Goal: Task Accomplishment & Management: Use online tool/utility

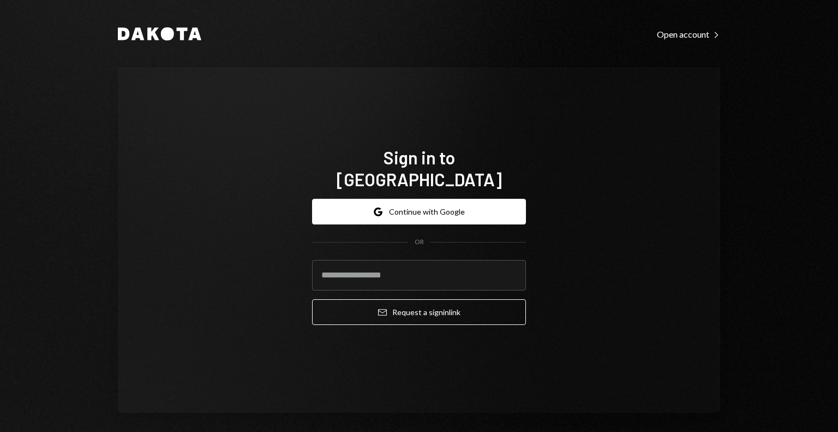
type input "**********"
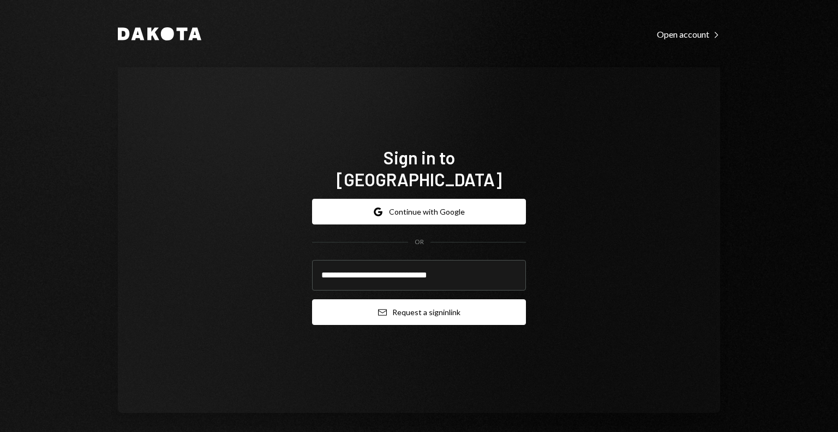
click at [391, 300] on button "Email Request a sign in link" at bounding box center [419, 312] width 214 height 26
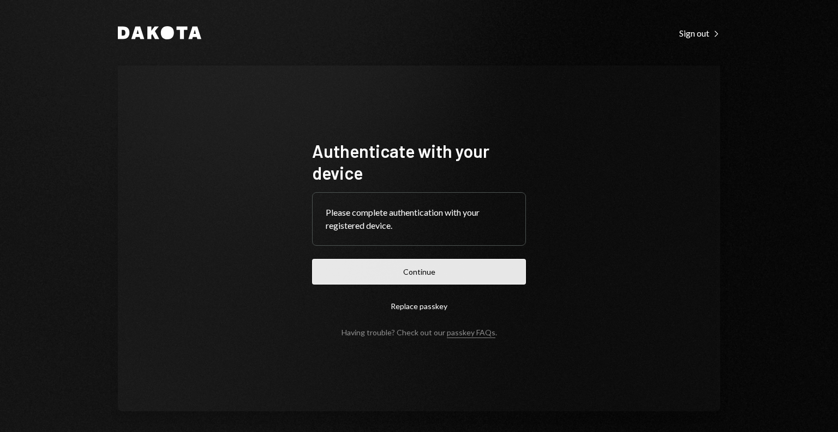
click at [460, 269] on button "Continue" at bounding box center [419, 272] width 214 height 26
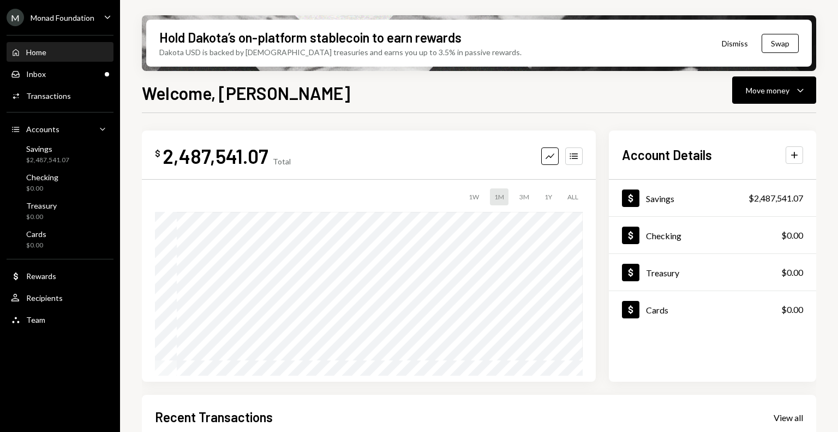
click at [62, 19] on div "Monad Foundation" at bounding box center [63, 17] width 64 height 9
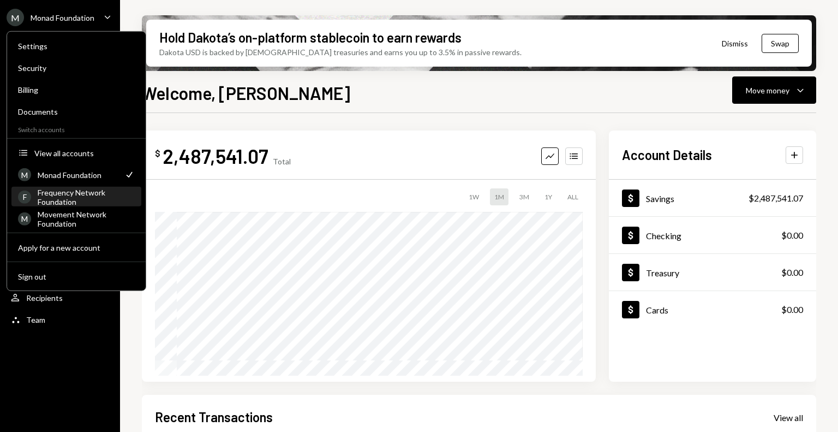
click at [78, 196] on div "Frequency Network Foundation" at bounding box center [86, 196] width 97 height 19
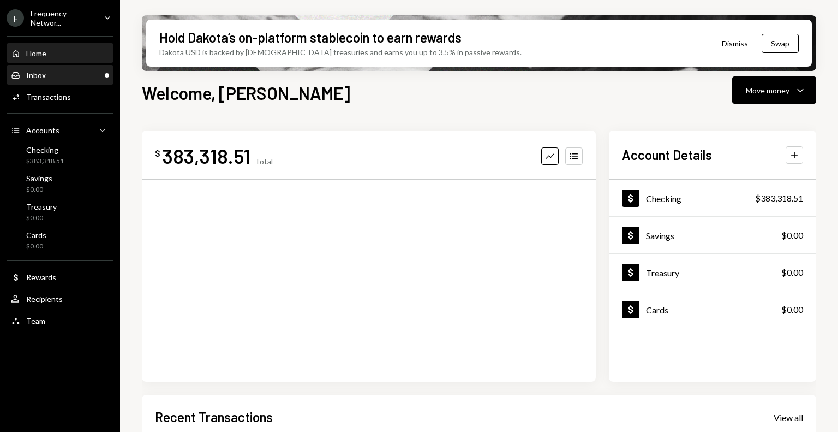
click at [57, 74] on div "Inbox Inbox" at bounding box center [60, 75] width 98 height 10
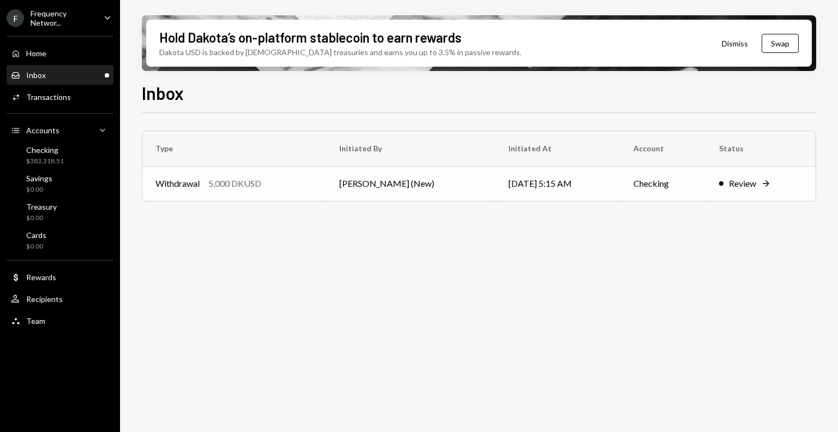
click at [275, 183] on div "Withdrawal 5,000 DKUSD" at bounding box center [235, 183] width 158 height 13
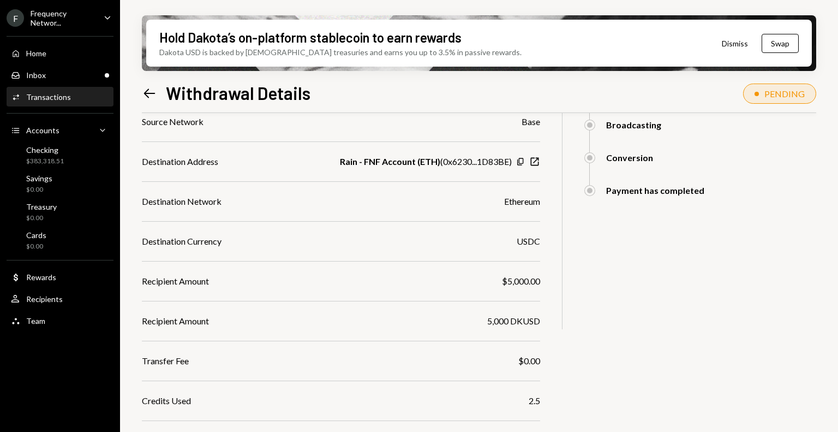
scroll to position [300, 0]
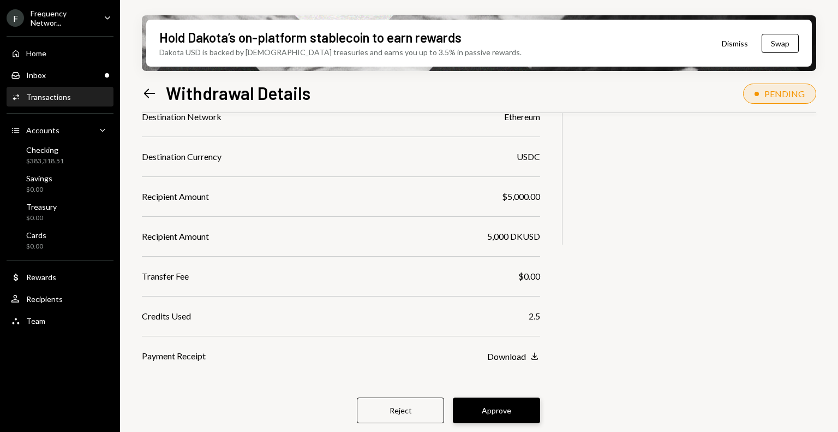
click at [498, 410] on button "Approve" at bounding box center [496, 410] width 87 height 26
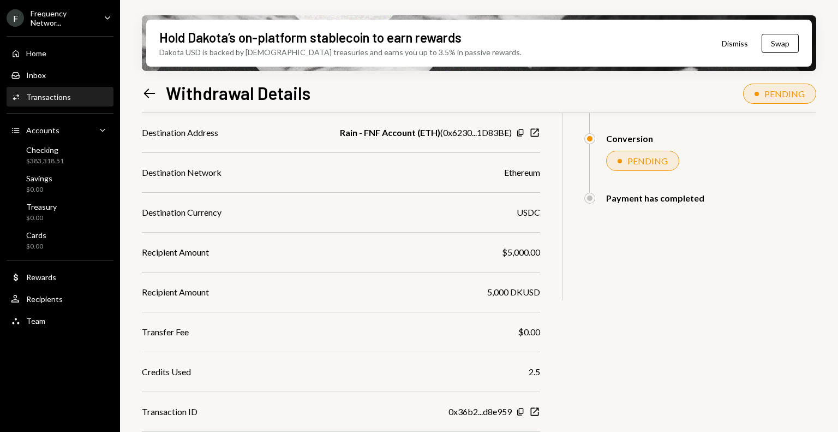
scroll to position [0, 0]
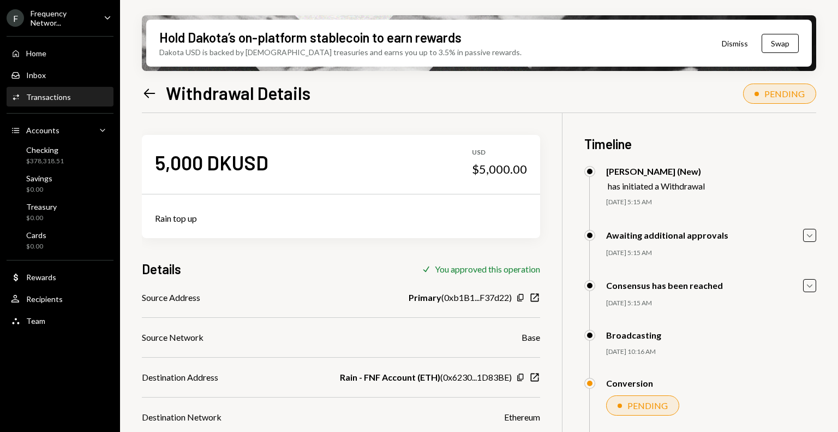
click at [66, 17] on div "Frequency Networ..." at bounding box center [63, 18] width 64 height 19
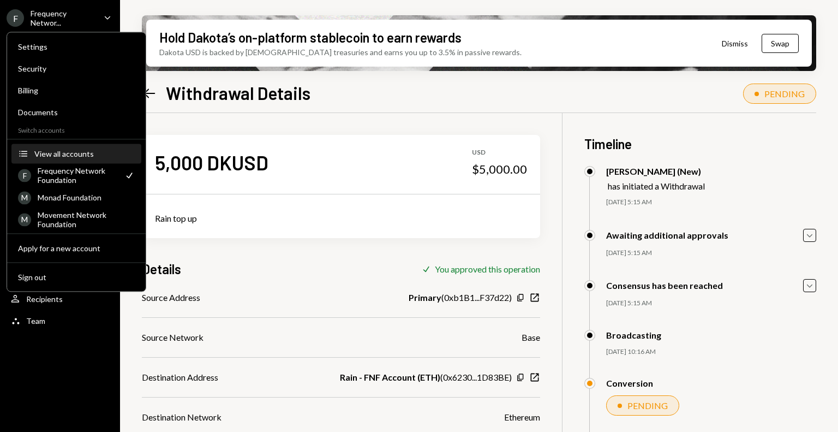
click at [58, 149] on div "View all accounts" at bounding box center [84, 153] width 100 height 9
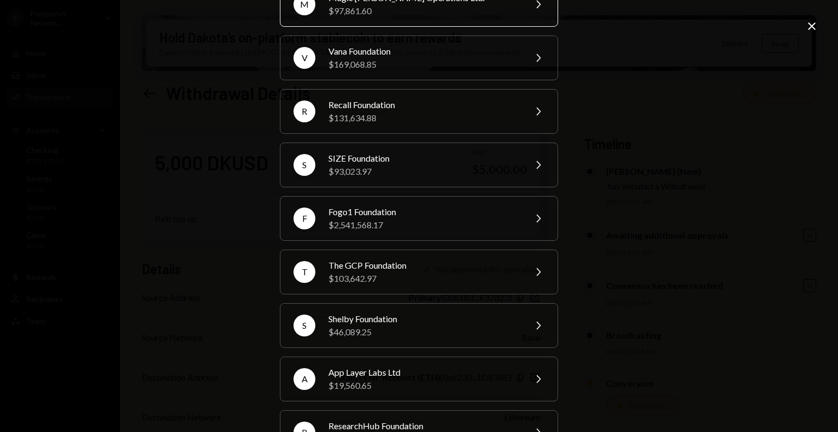
scroll to position [225, 0]
click at [403, 230] on div "F Fogo1 Foundation $2,541,568.17 Chevron Right" at bounding box center [419, 218] width 278 height 45
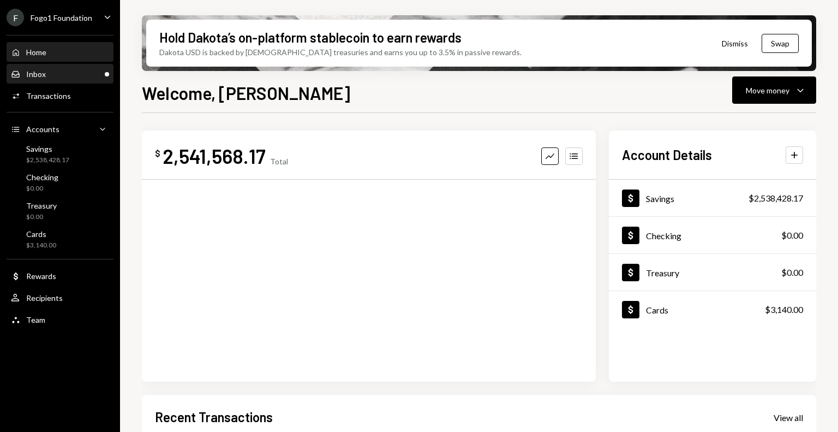
click at [64, 71] on div "Inbox Inbox" at bounding box center [60, 74] width 98 height 10
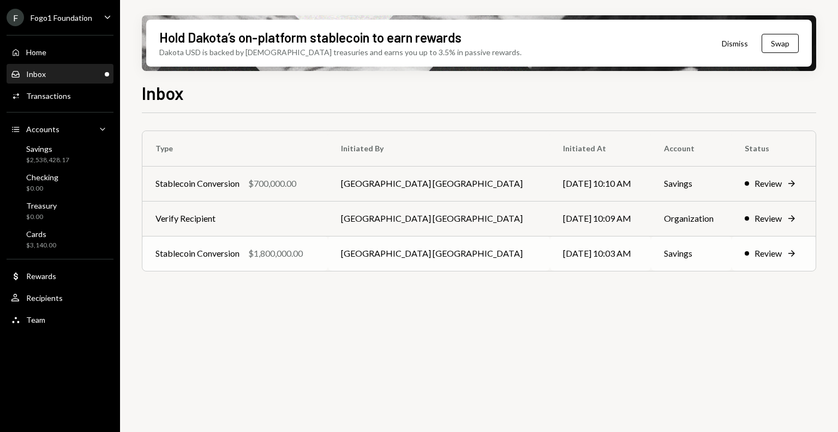
click at [282, 263] on td "Stablecoin Conversion $1,800,000.00" at bounding box center [235, 253] width 186 height 35
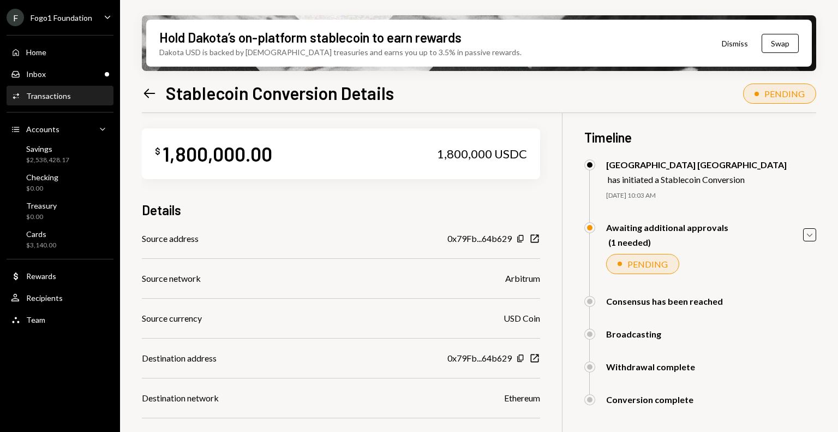
scroll to position [168, 0]
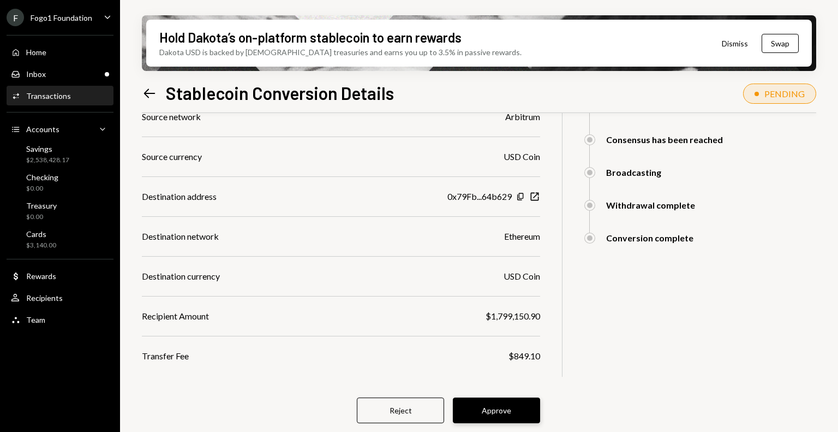
click at [494, 409] on button "Approve" at bounding box center [496, 410] width 87 height 26
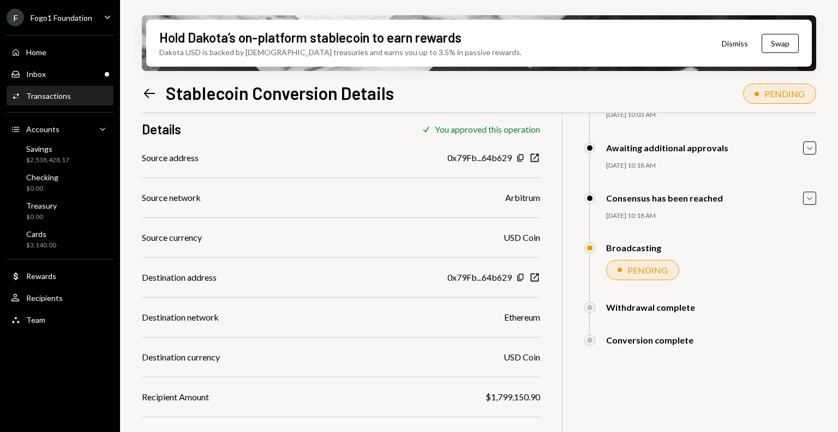
scroll to position [87, 0]
click at [74, 71] on div "Inbox Inbox" at bounding box center [60, 74] width 98 height 10
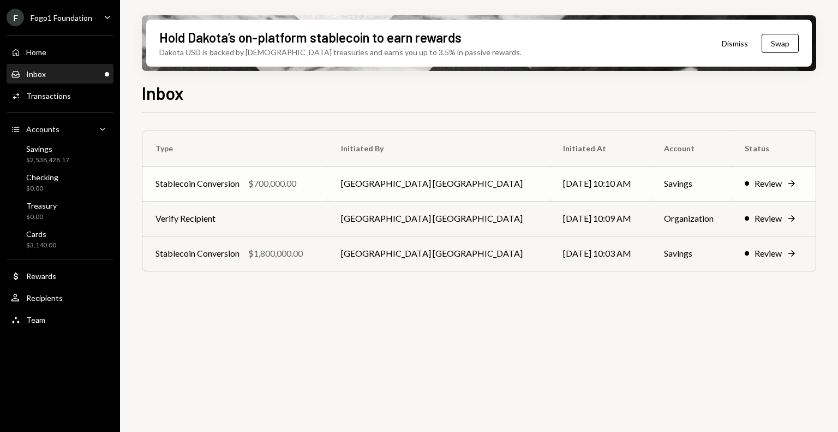
click at [285, 184] on div "$700,000.00" at bounding box center [272, 183] width 48 height 13
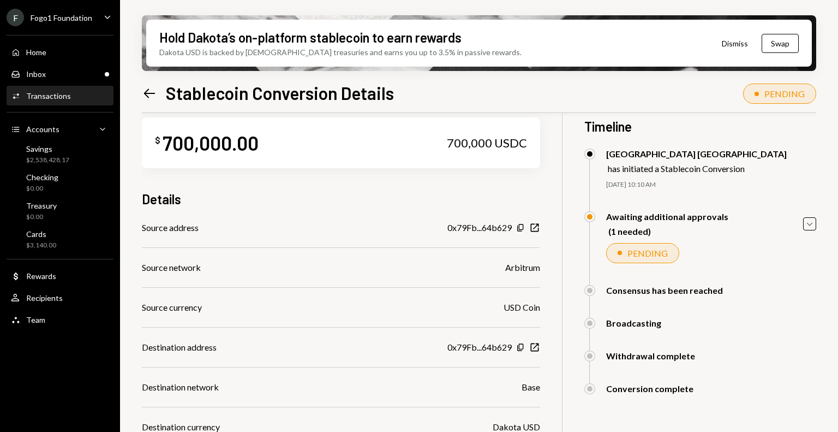
scroll to position [168, 0]
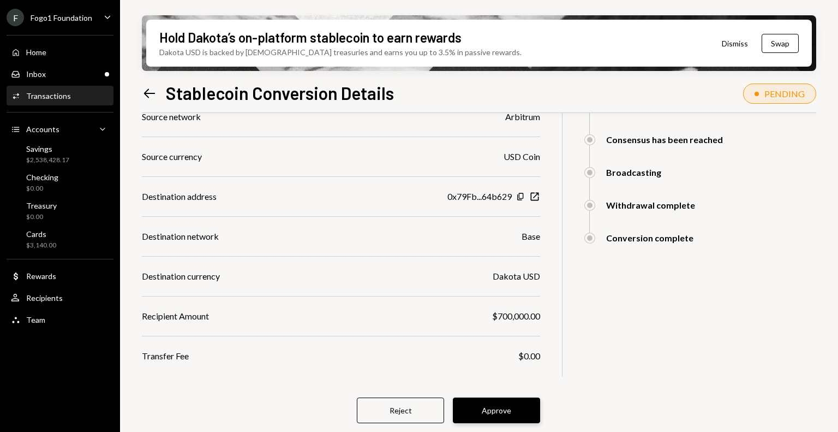
click at [504, 412] on button "Approve" at bounding box center [496, 410] width 87 height 26
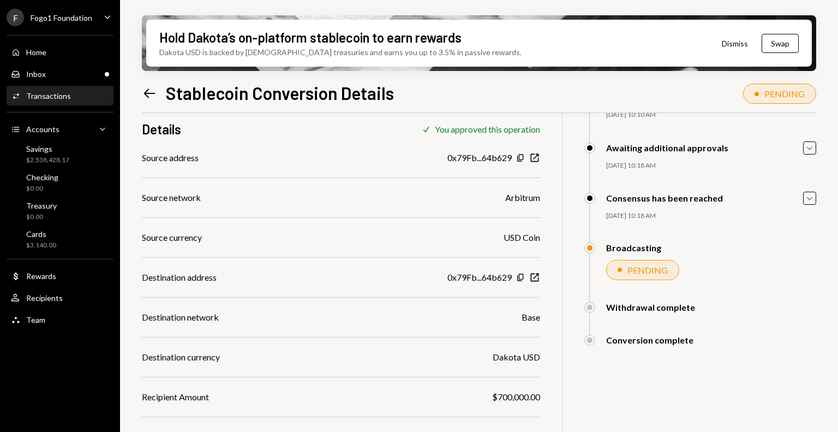
scroll to position [87, 0]
click at [79, 69] on div "Inbox Inbox" at bounding box center [60, 74] width 98 height 10
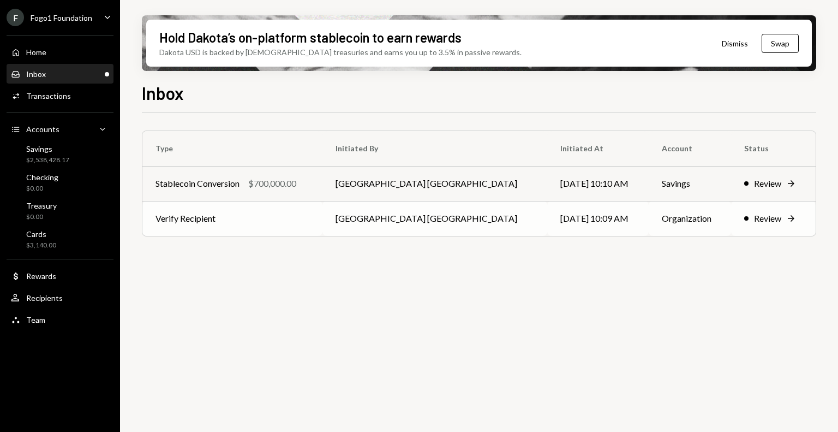
click at [266, 222] on td "Verify Recipient" at bounding box center [232, 218] width 180 height 35
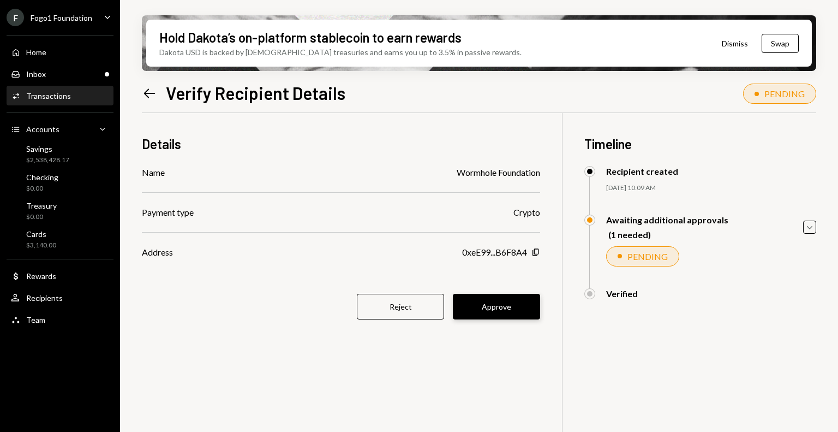
click at [498, 303] on button "Approve" at bounding box center [496, 307] width 87 height 26
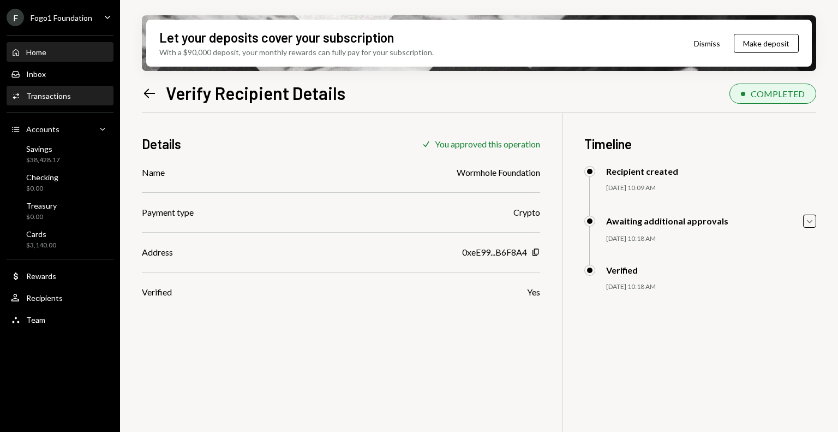
click at [48, 56] on div "Home Home" at bounding box center [60, 52] width 98 height 10
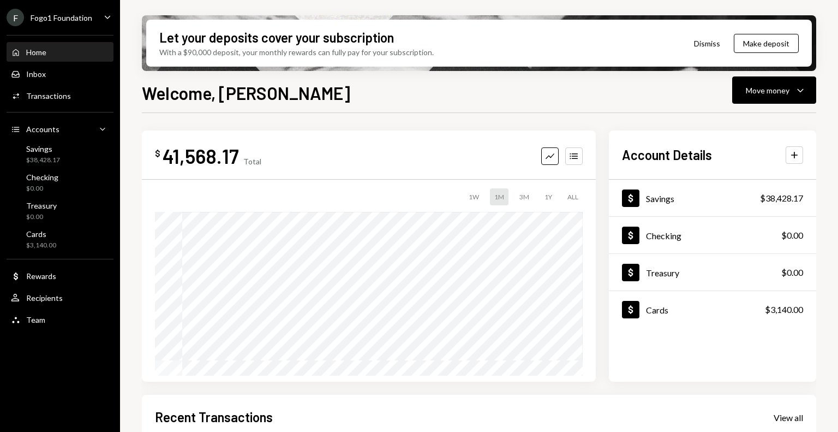
click at [65, 23] on div "F Fogo1 Foundation" at bounding box center [50, 17] width 86 height 17
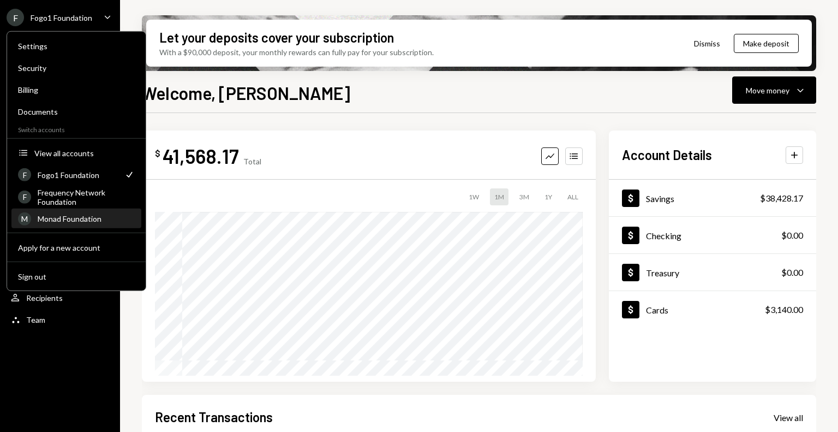
click at [72, 216] on div "Monad Foundation" at bounding box center [86, 218] width 97 height 9
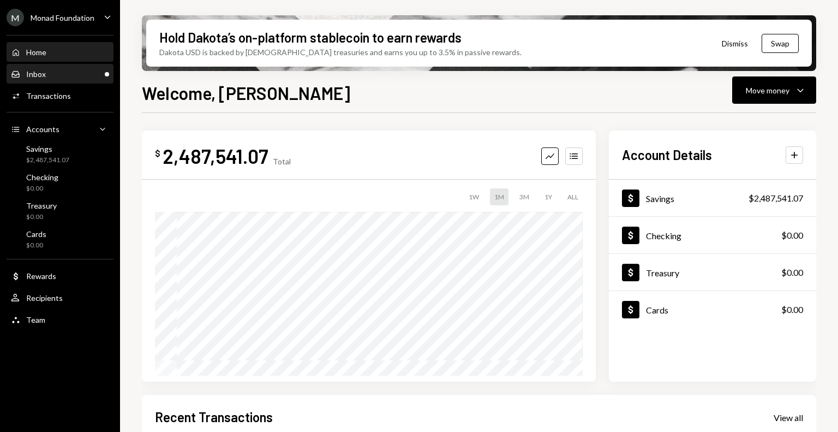
click at [74, 75] on div "Inbox Inbox" at bounding box center [60, 74] width 98 height 10
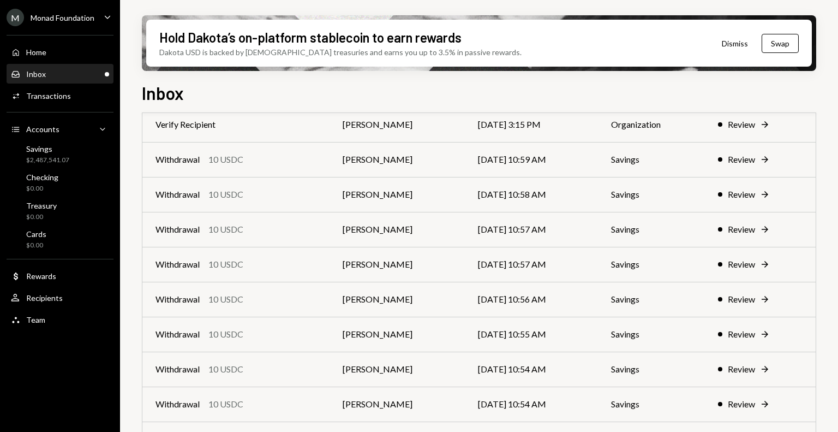
scroll to position [302, 0]
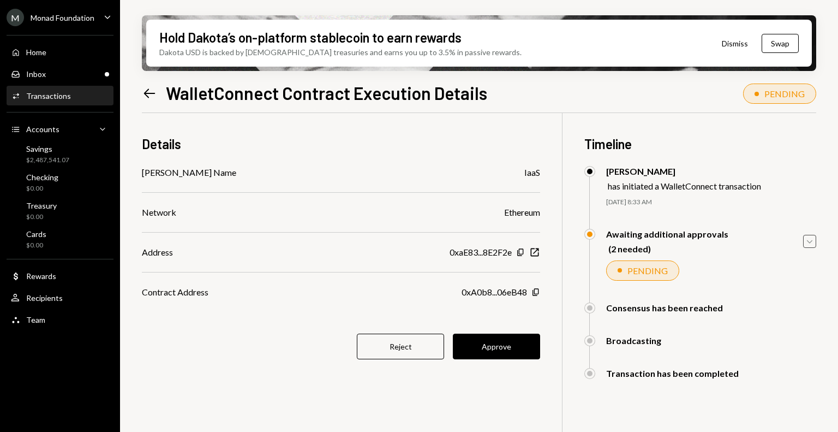
click at [809, 245] on icon "Caret Down" at bounding box center [810, 241] width 12 height 12
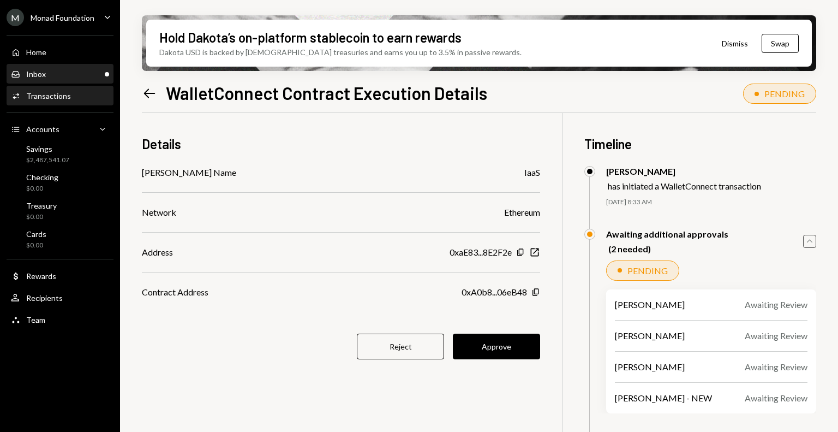
click at [70, 65] on div "Inbox Inbox" at bounding box center [60, 74] width 98 height 19
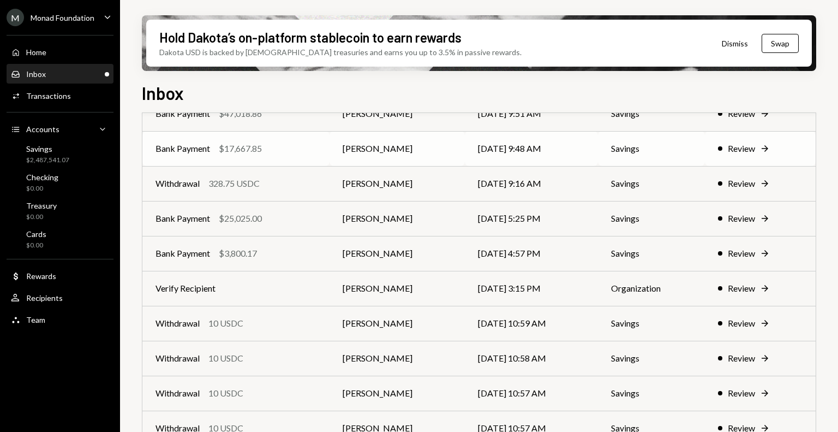
scroll to position [109, 0]
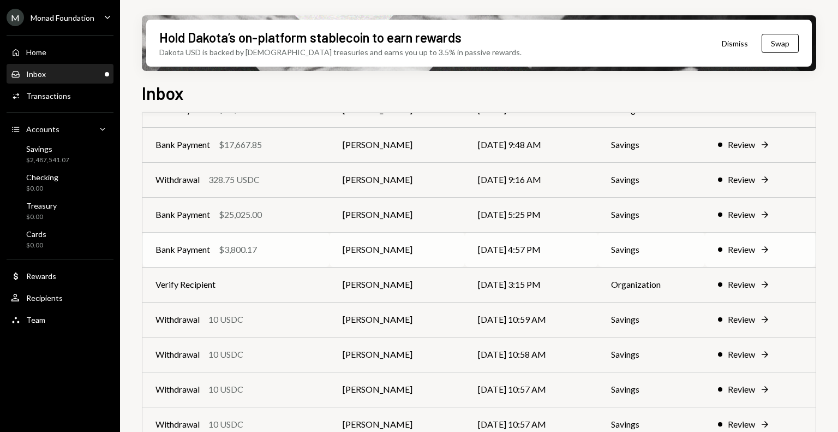
click at [287, 255] on div "Bank Payment $3,800.17" at bounding box center [236, 249] width 161 height 13
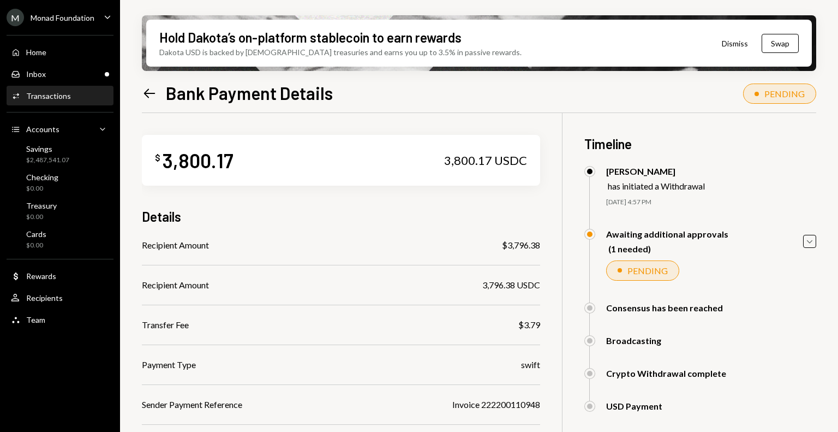
scroll to position [168, 0]
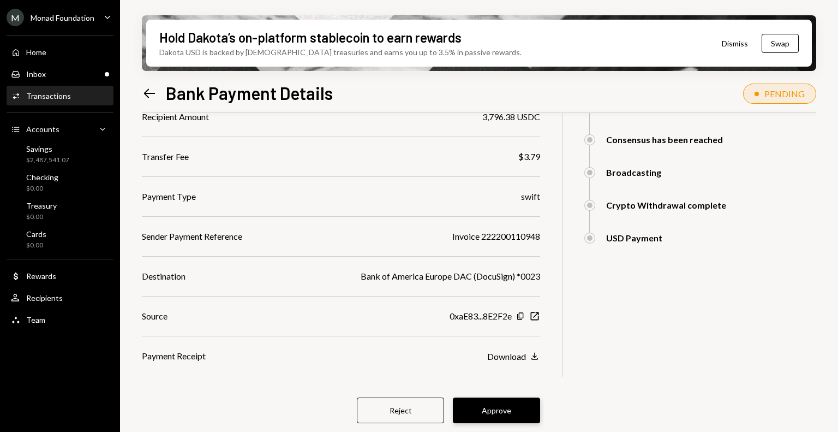
click at [494, 408] on button "Approve" at bounding box center [496, 410] width 87 height 26
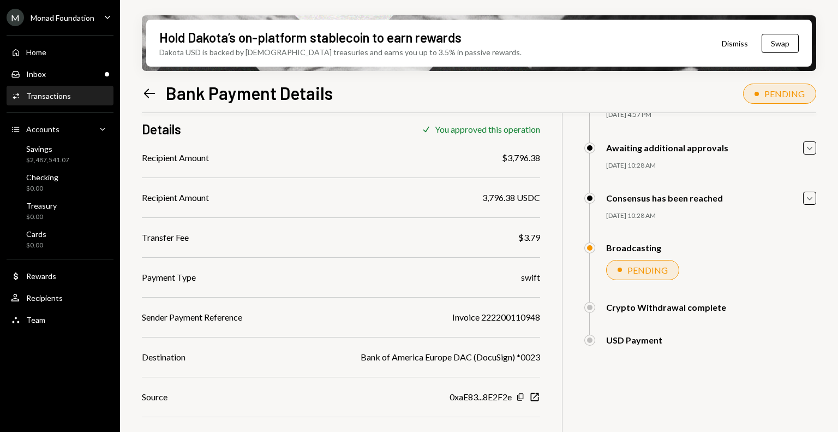
scroll to position [0, 0]
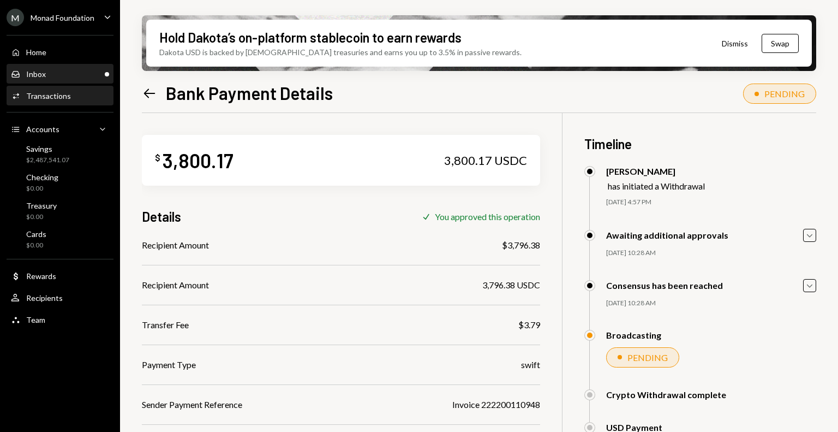
click at [47, 75] on div "Inbox Inbox" at bounding box center [60, 74] width 98 height 10
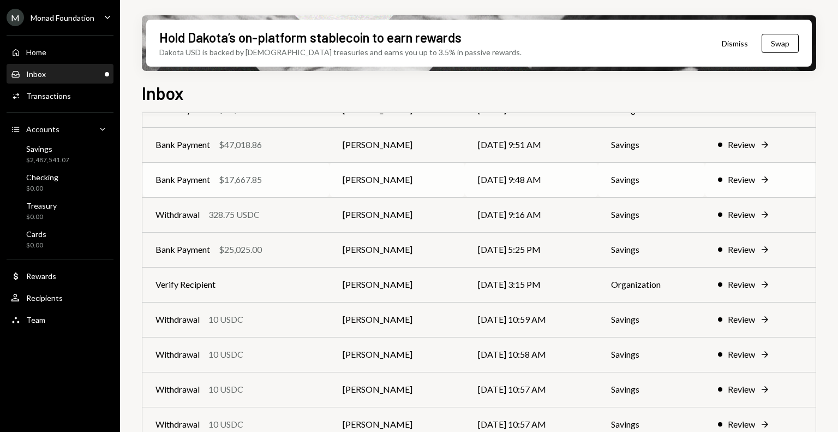
scroll to position [74, 0]
click at [275, 189] on td "Bank Payment $17,667.85" at bounding box center [235, 179] width 187 height 35
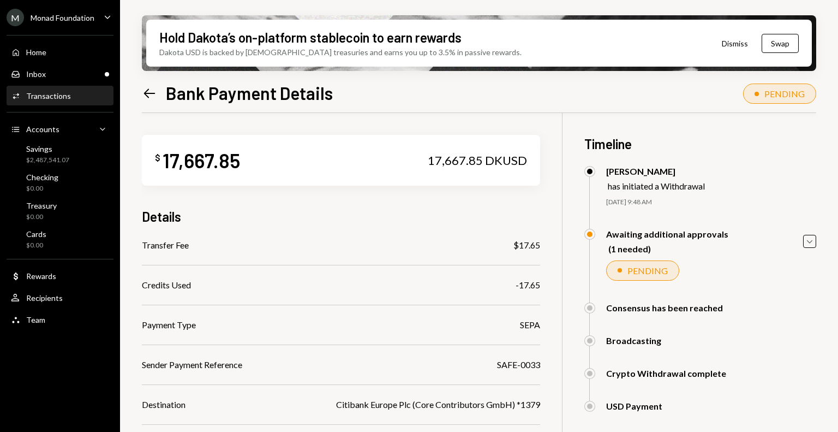
scroll to position [128, 0]
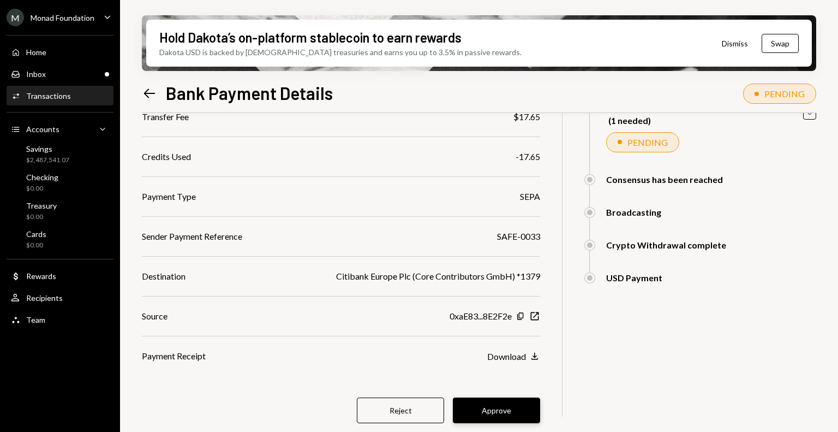
click at [482, 411] on button "Approve" at bounding box center [496, 410] width 87 height 26
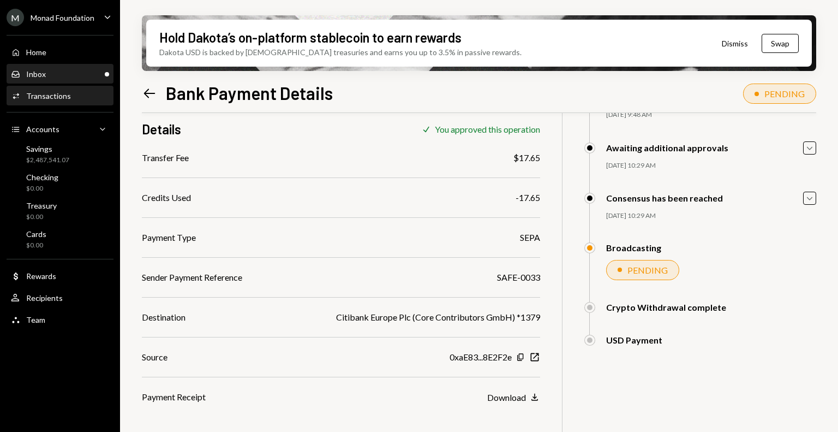
click at [57, 71] on div "Inbox Inbox" at bounding box center [60, 74] width 98 height 10
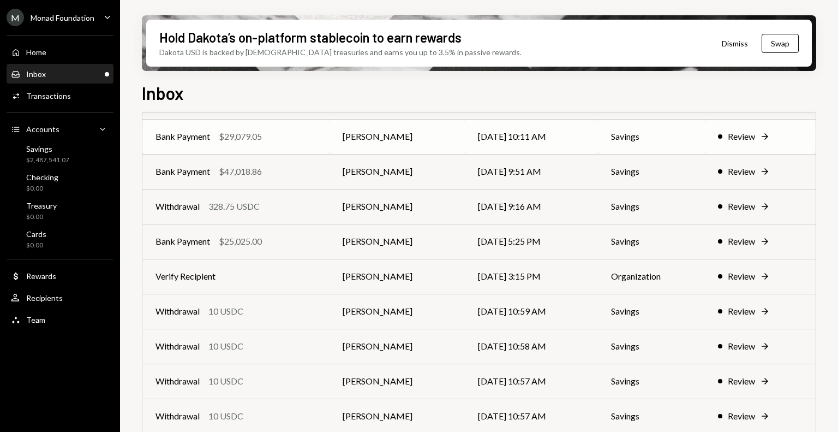
scroll to position [51, 0]
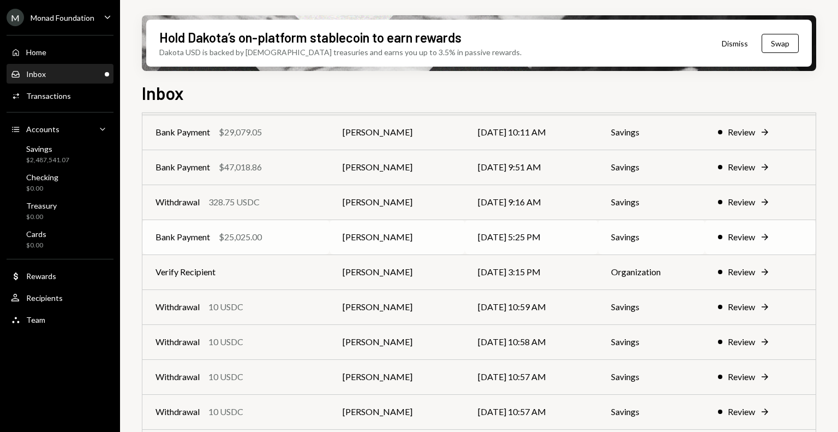
click at [302, 233] on div "Bank Payment $25,025.00" at bounding box center [236, 236] width 161 height 13
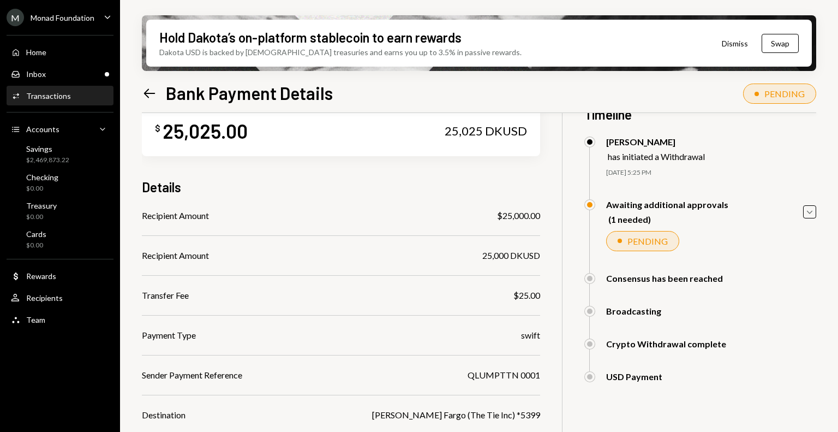
scroll to position [168, 0]
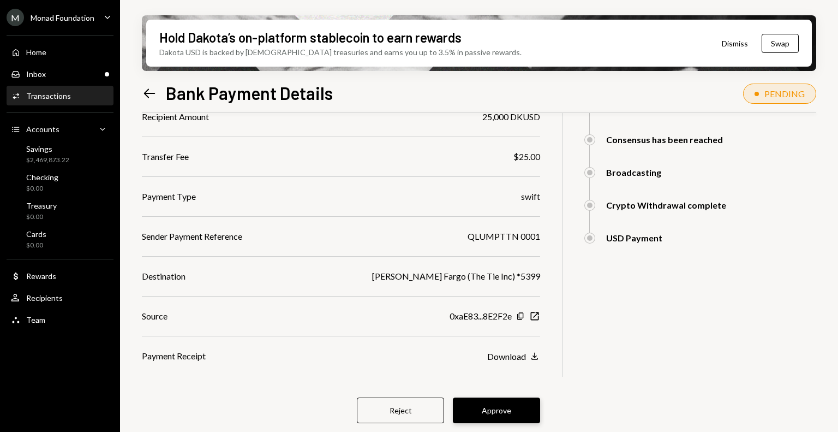
click at [510, 406] on button "Approve" at bounding box center [496, 410] width 87 height 26
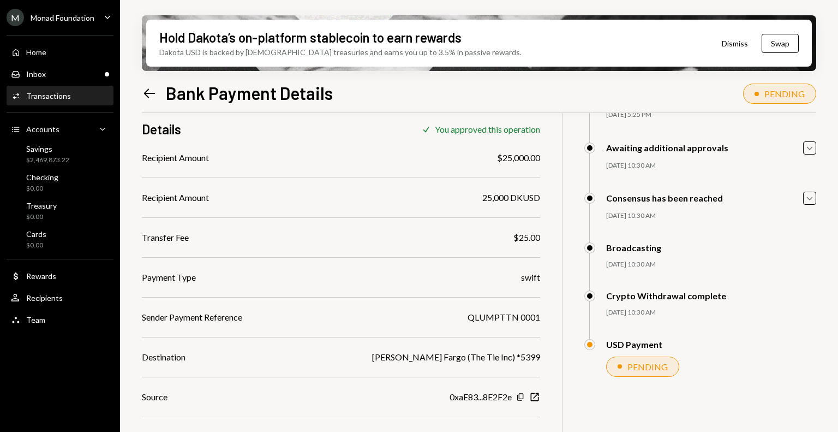
scroll to position [113, 0]
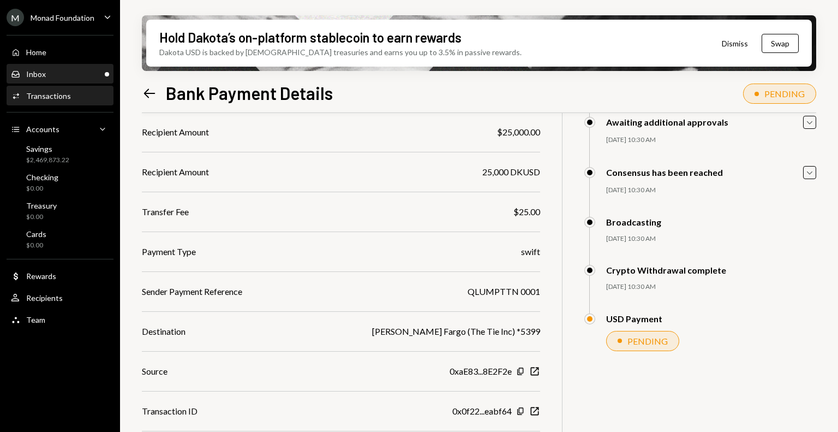
click at [59, 71] on div "Inbox Inbox" at bounding box center [60, 74] width 98 height 10
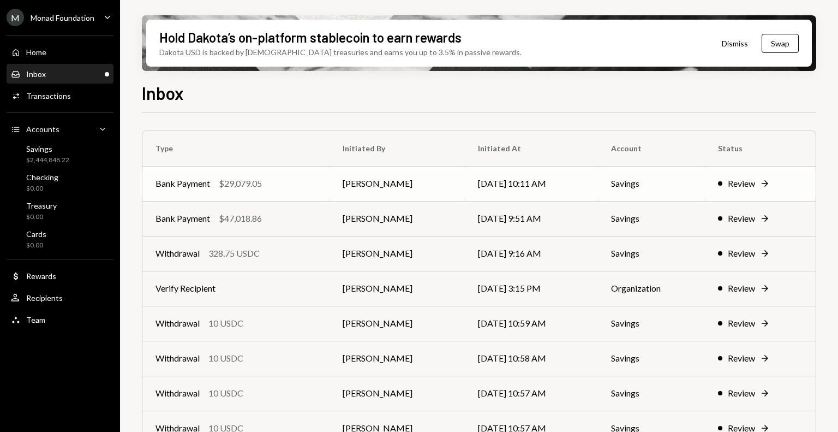
click at [273, 189] on div "Bank Payment $29,079.05" at bounding box center [236, 183] width 161 height 13
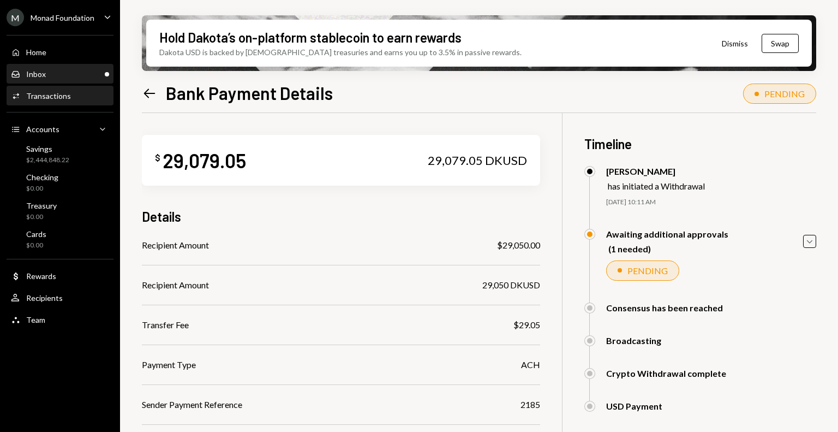
click at [57, 71] on div "Inbox Inbox" at bounding box center [60, 74] width 98 height 10
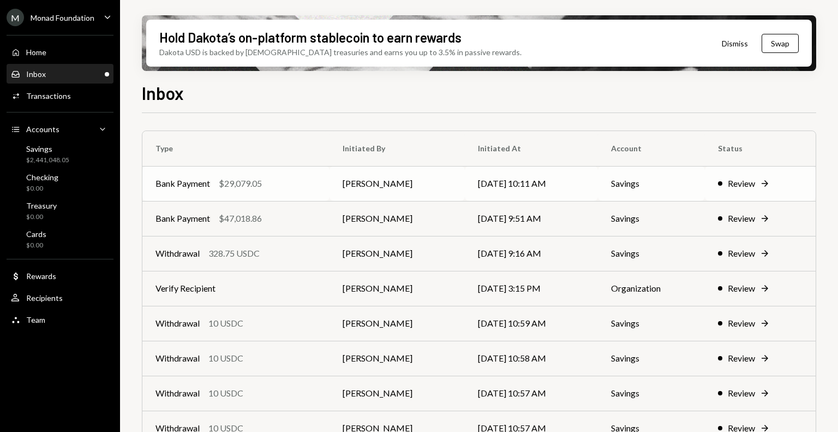
click at [270, 180] on div "Bank Payment $29,079.05" at bounding box center [236, 183] width 161 height 13
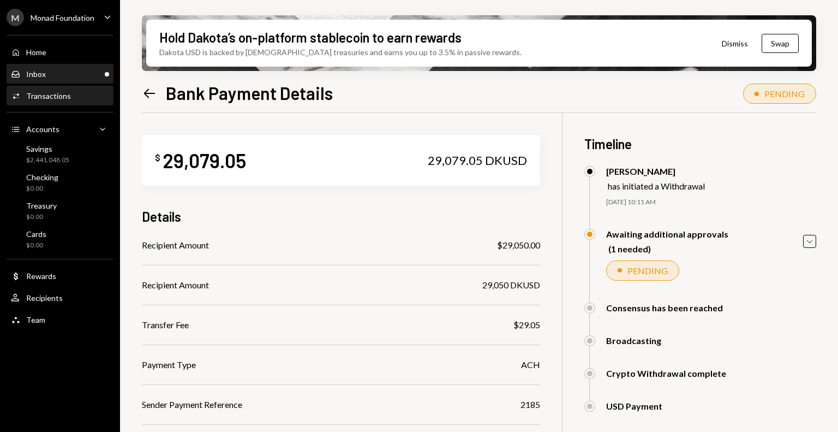
click at [63, 74] on div "Inbox Inbox" at bounding box center [60, 74] width 98 height 10
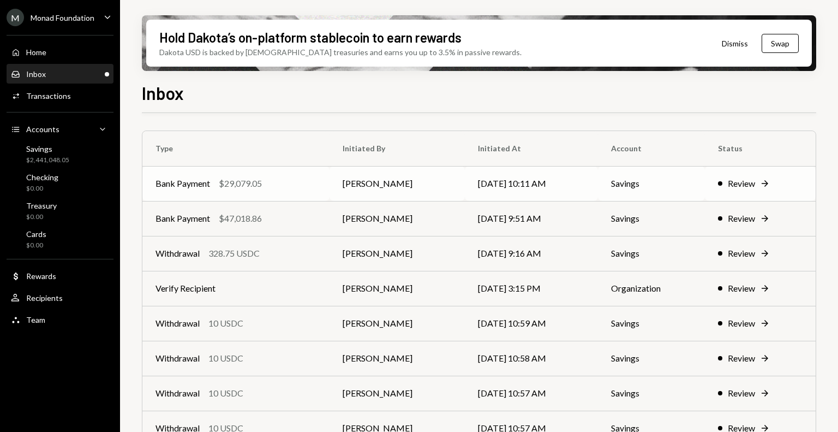
scroll to position [39, 0]
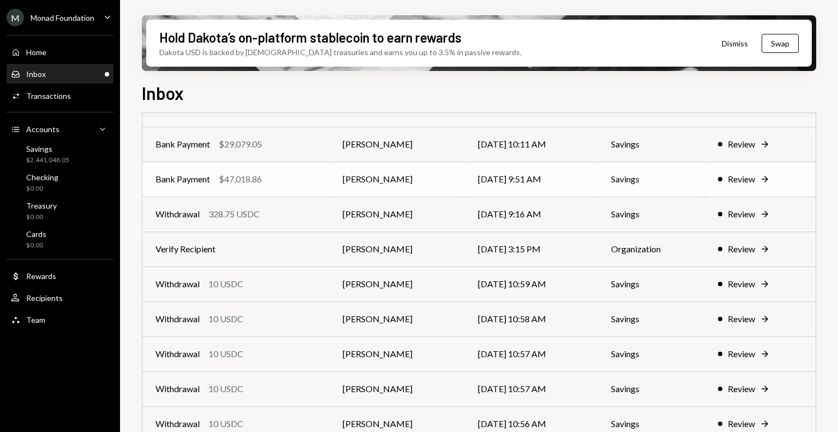
click at [279, 175] on div "Bank Payment $47,018.86" at bounding box center [236, 178] width 161 height 13
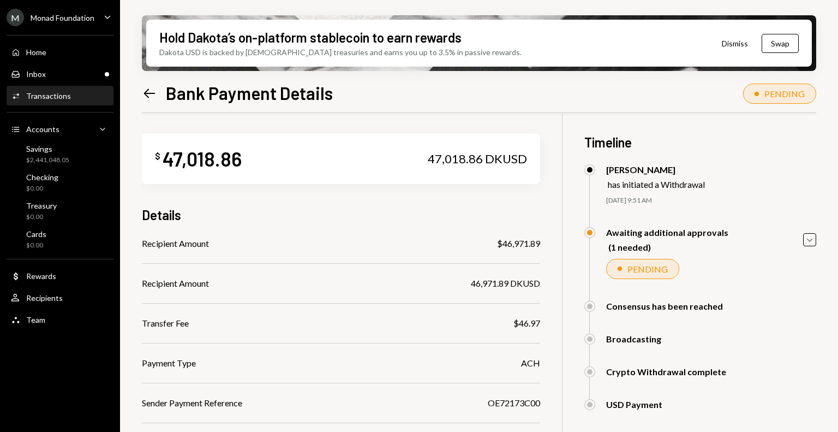
scroll to position [168, 0]
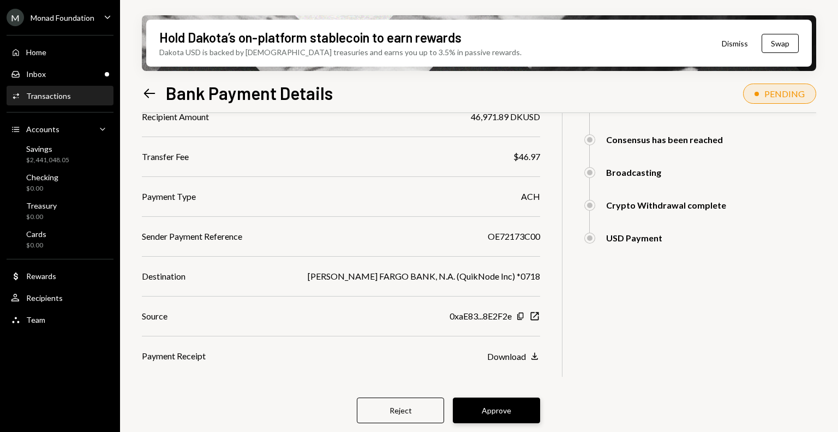
click at [494, 408] on button "Approve" at bounding box center [496, 410] width 87 height 26
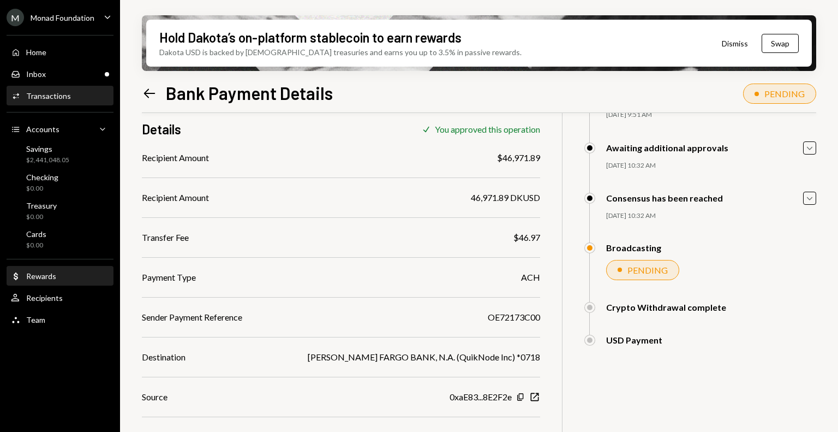
click at [66, 283] on div "Dollar Rewards" at bounding box center [60, 276] width 98 height 19
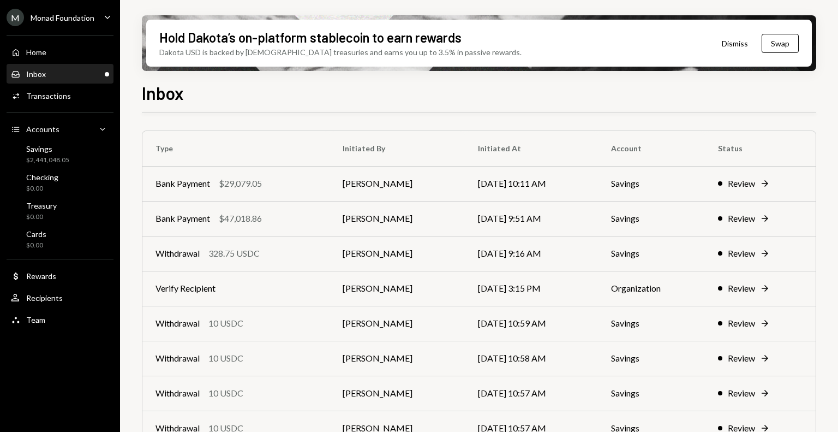
scroll to position [47, 0]
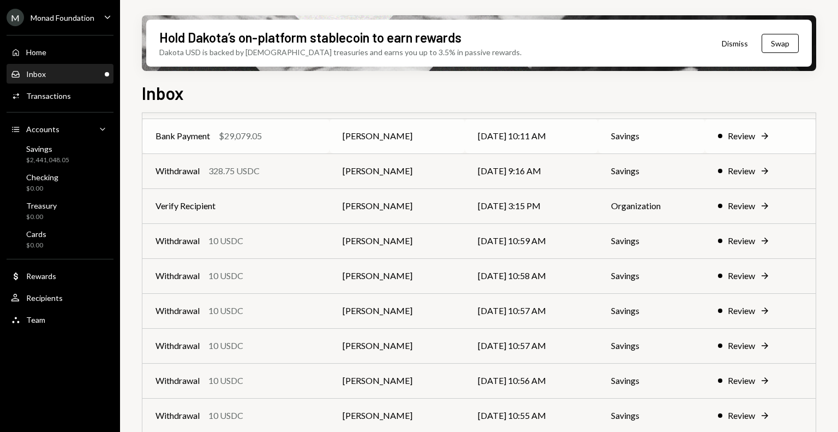
click at [261, 144] on td "Bank Payment $29,079.05" at bounding box center [235, 135] width 187 height 35
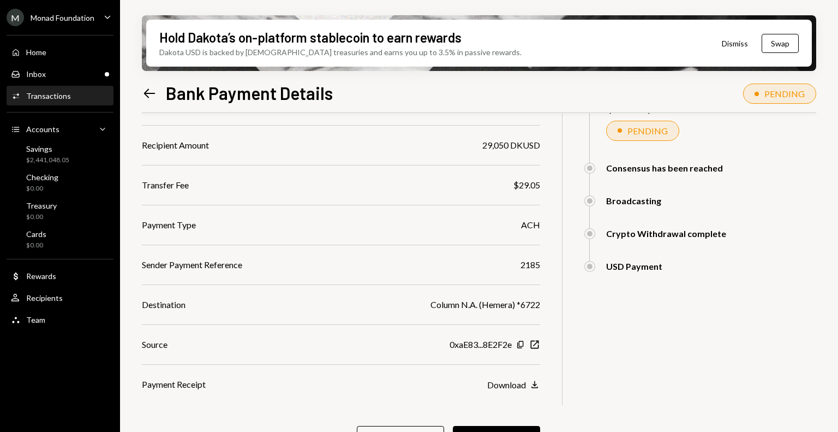
scroll to position [168, 0]
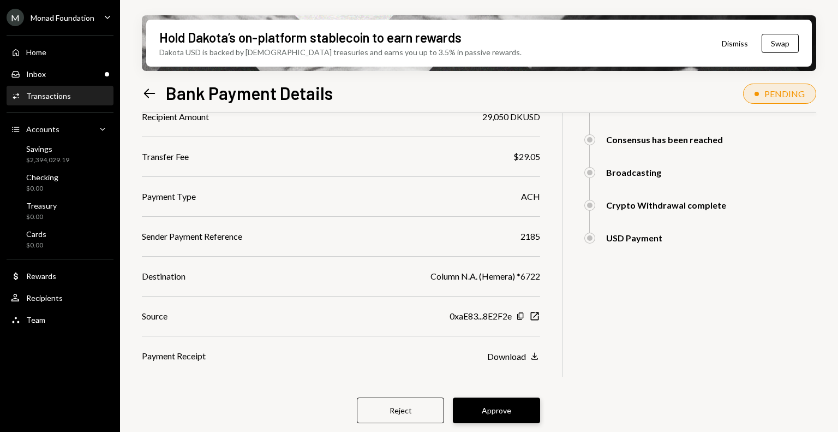
click at [490, 402] on button "Approve" at bounding box center [496, 410] width 87 height 26
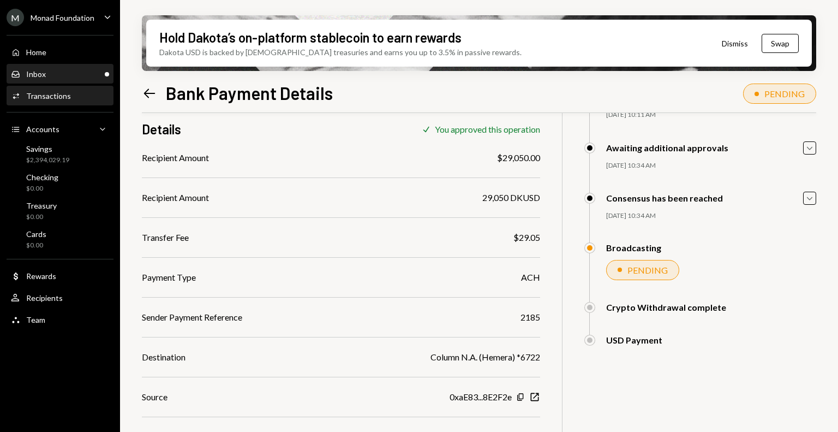
click at [81, 71] on div "Inbox Inbox" at bounding box center [60, 74] width 98 height 10
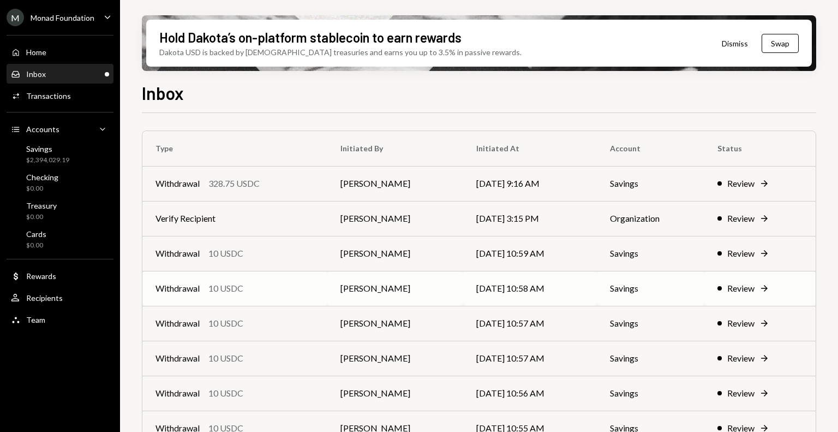
scroll to position [128, 0]
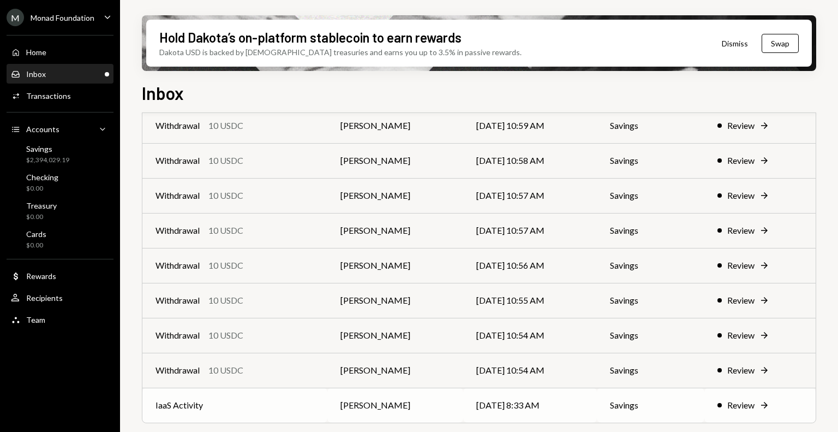
click at [280, 397] on td "IaaS Activity" at bounding box center [234, 405] width 185 height 35
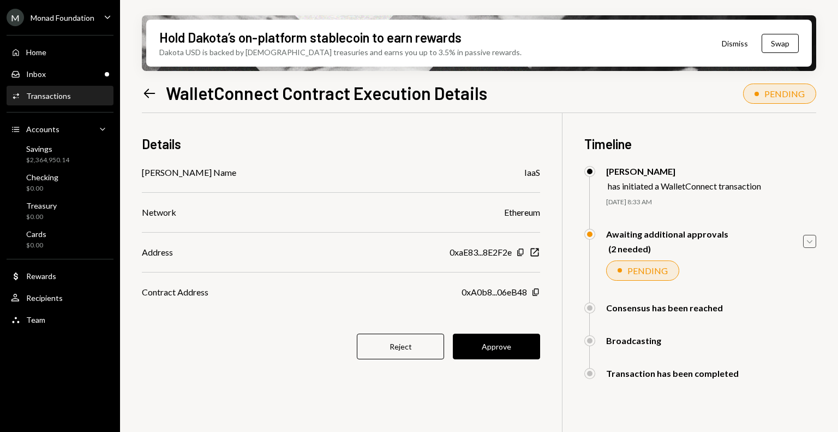
click at [810, 239] on icon "Caret Down" at bounding box center [810, 241] width 12 height 12
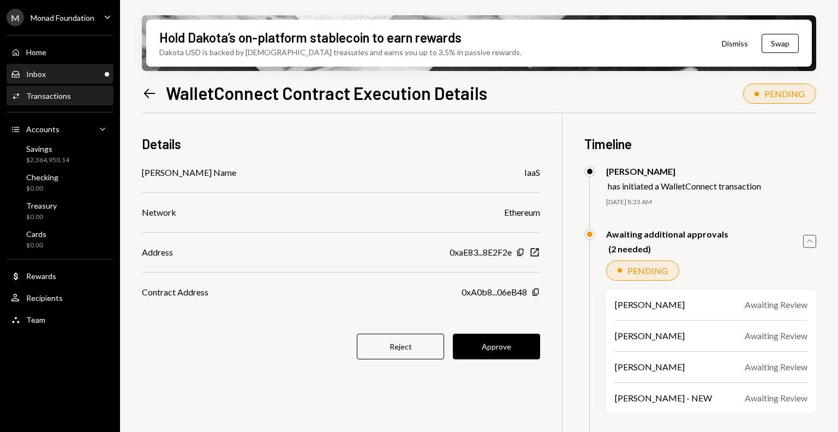
click at [74, 68] on div "Inbox Inbox" at bounding box center [60, 74] width 98 height 19
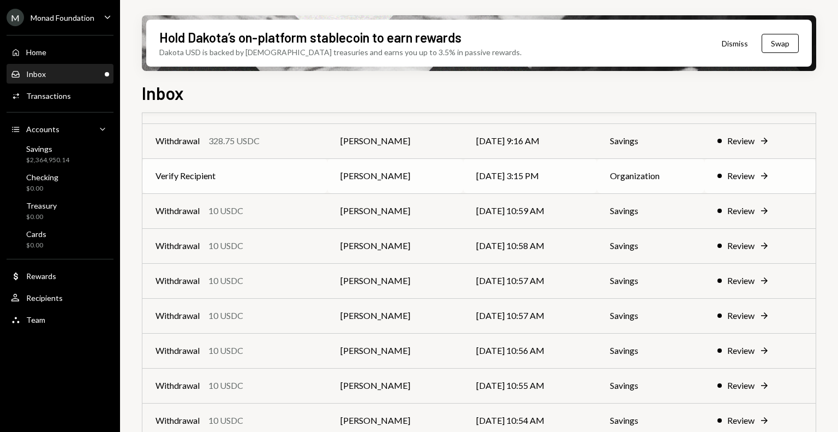
scroll to position [43, 0]
click at [276, 152] on td "Withdrawal 328.75 USDC" at bounding box center [234, 140] width 185 height 35
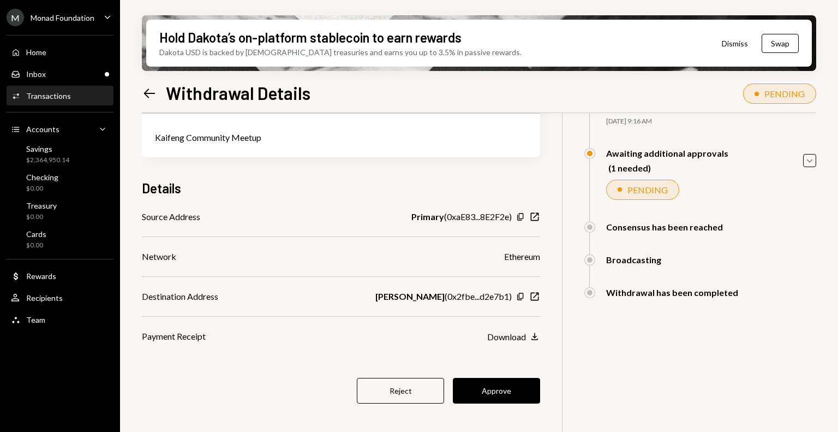
scroll to position [87, 0]
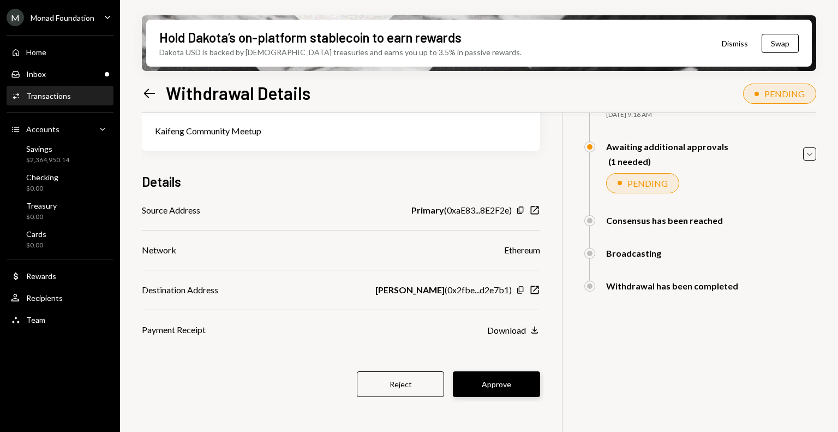
click at [484, 386] on button "Approve" at bounding box center [496, 384] width 87 height 26
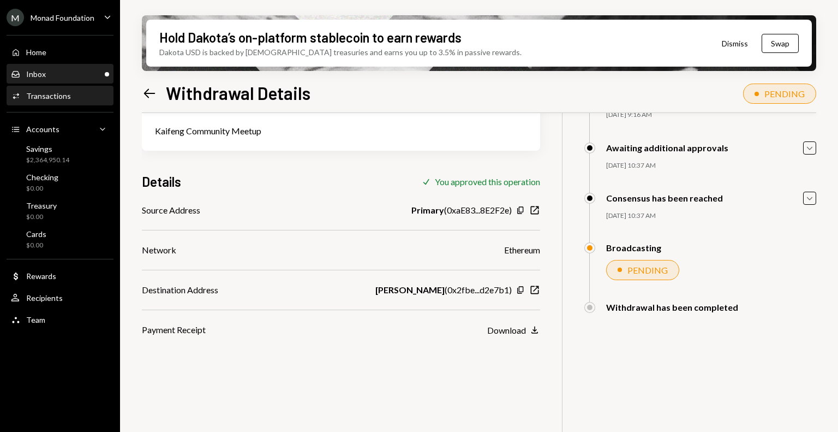
click at [64, 75] on div "Inbox Inbox" at bounding box center [60, 74] width 98 height 10
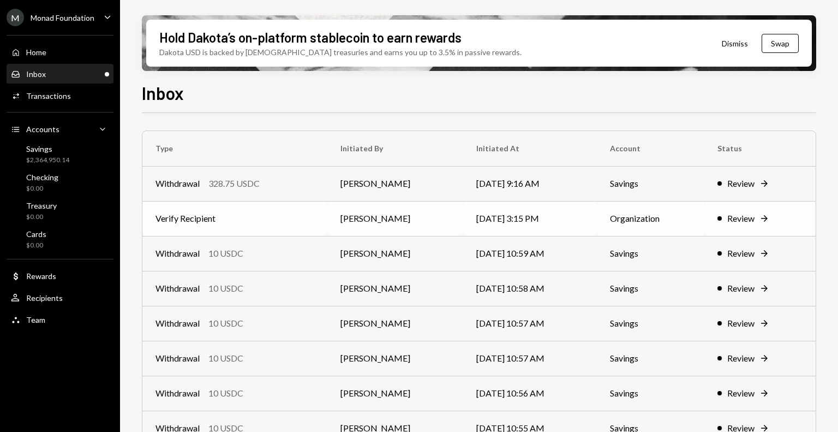
scroll to position [128, 0]
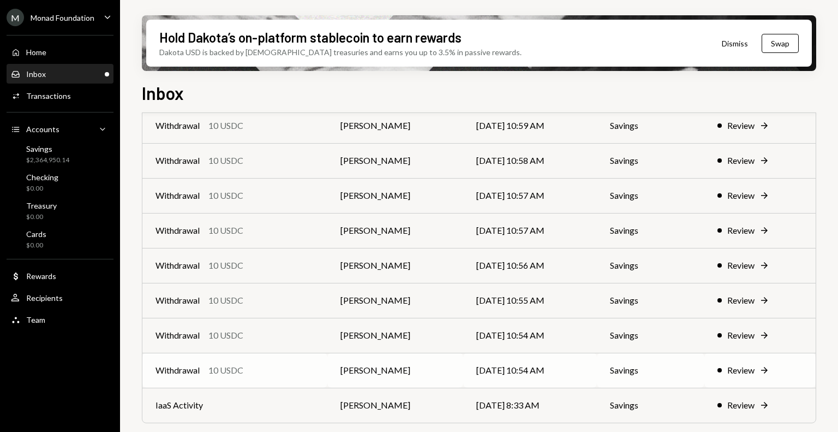
click at [259, 363] on div "Withdrawal 10 USDC" at bounding box center [235, 369] width 159 height 13
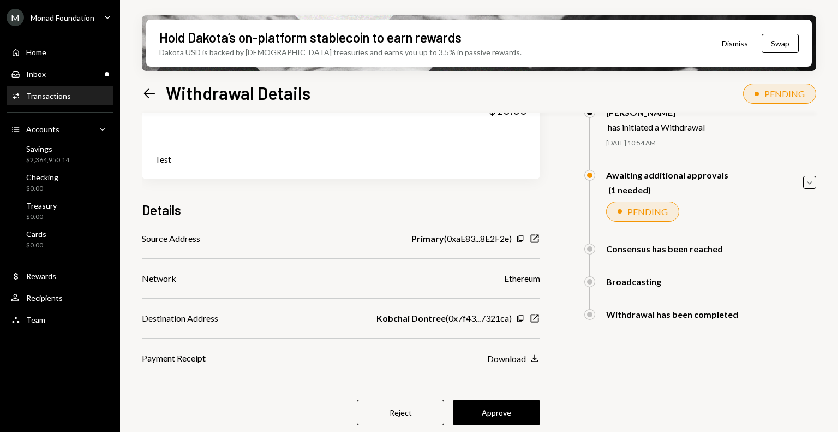
scroll to position [65, 0]
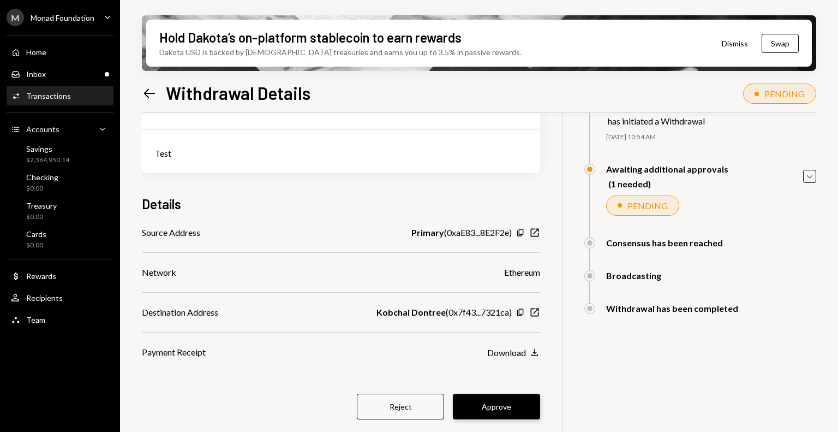
click at [512, 397] on button "Approve" at bounding box center [496, 407] width 87 height 26
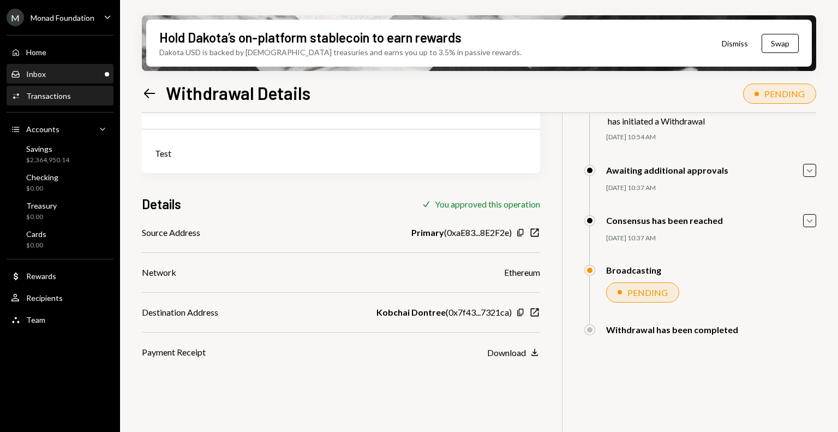
click at [69, 73] on div "Inbox Inbox" at bounding box center [60, 74] width 98 height 10
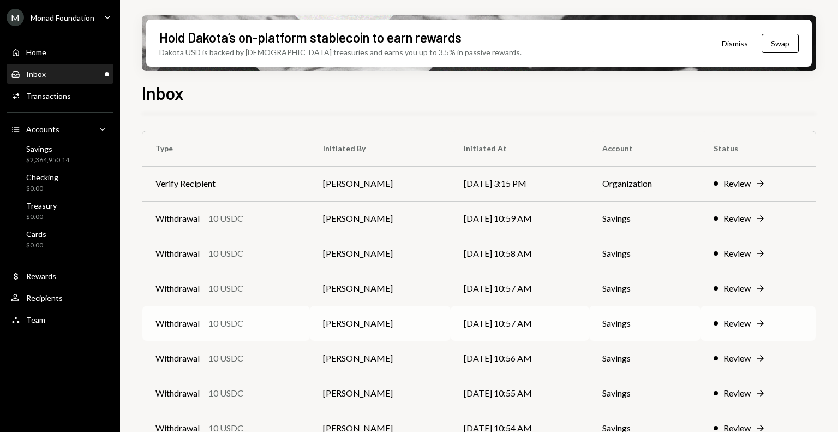
scroll to position [93, 0]
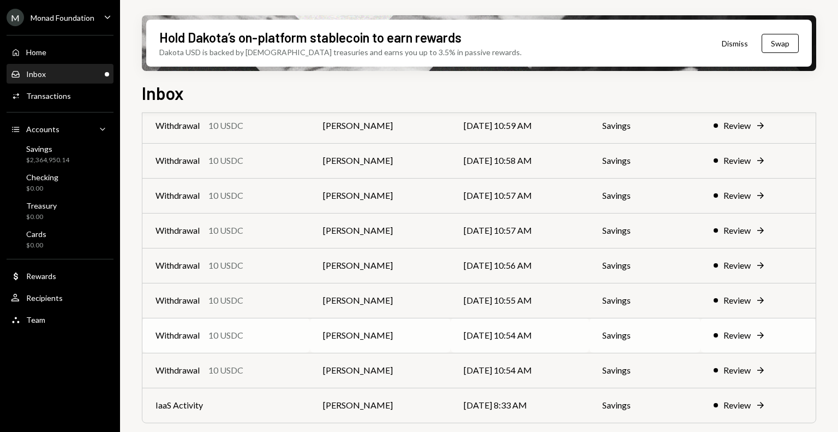
click at [273, 336] on div "Withdrawal 10 USDC" at bounding box center [226, 335] width 141 height 13
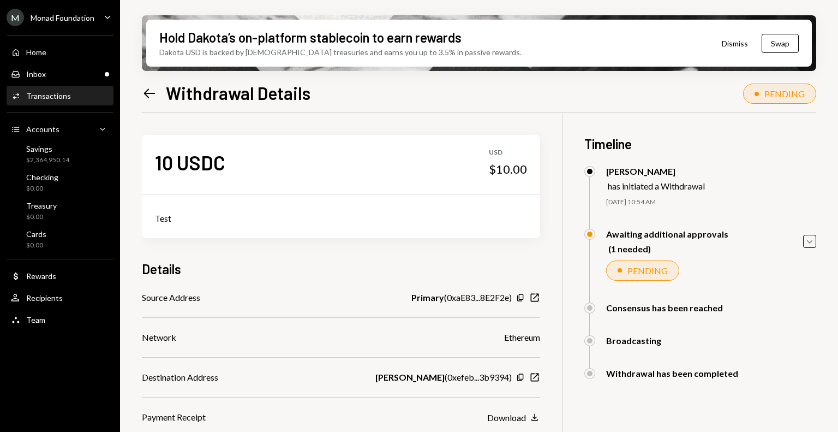
scroll to position [87, 0]
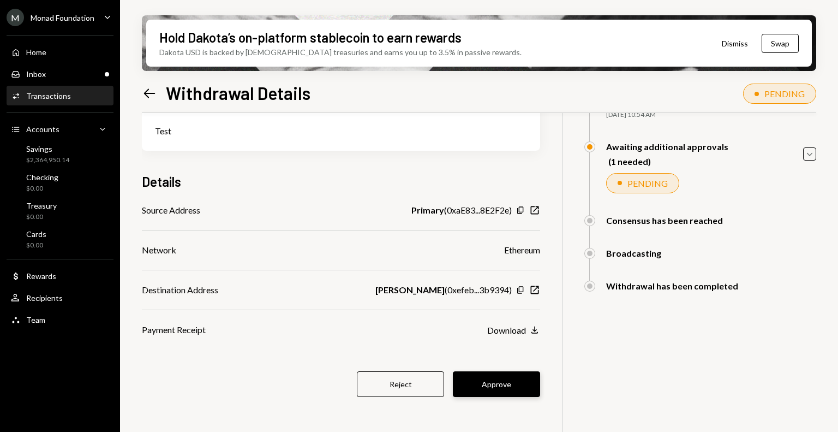
click at [498, 384] on button "Approve" at bounding box center [496, 384] width 87 height 26
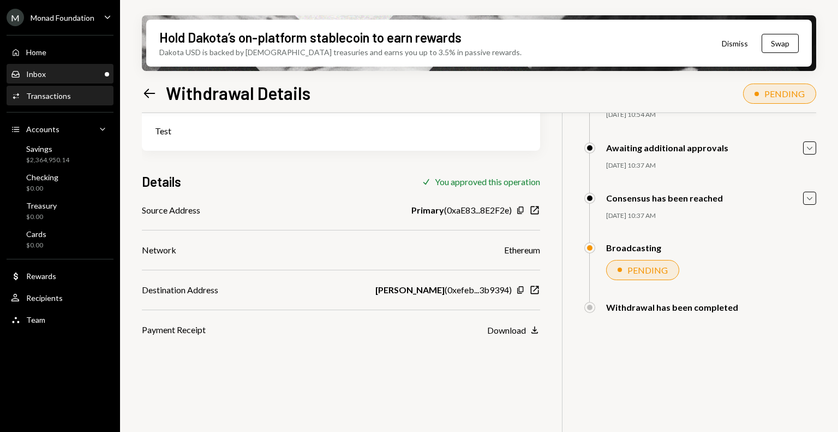
click at [79, 69] on div "Inbox Inbox" at bounding box center [60, 74] width 98 height 10
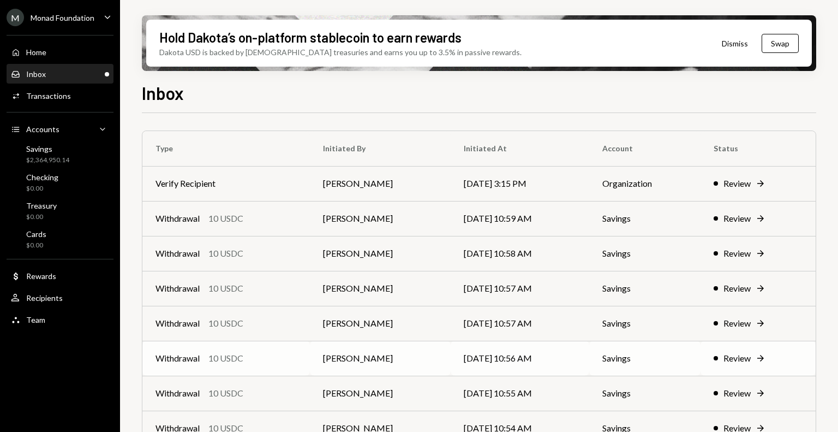
scroll to position [58, 0]
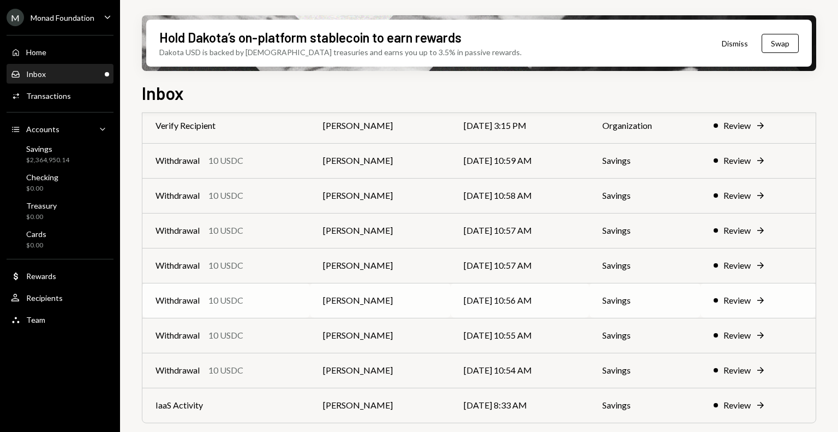
click at [272, 301] on div "Withdrawal 10 USDC" at bounding box center [226, 300] width 141 height 13
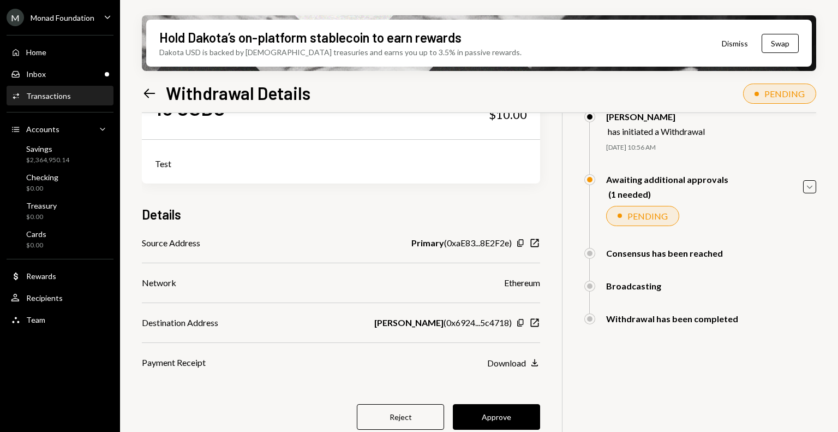
scroll to position [87, 0]
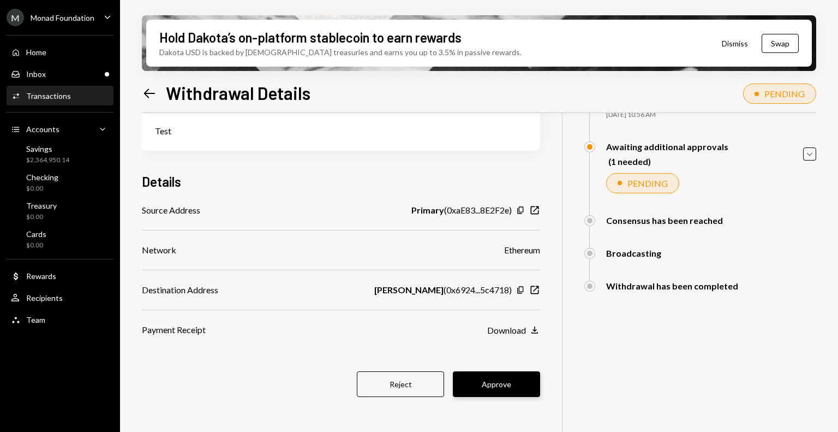
click at [500, 382] on button "Approve" at bounding box center [496, 384] width 87 height 26
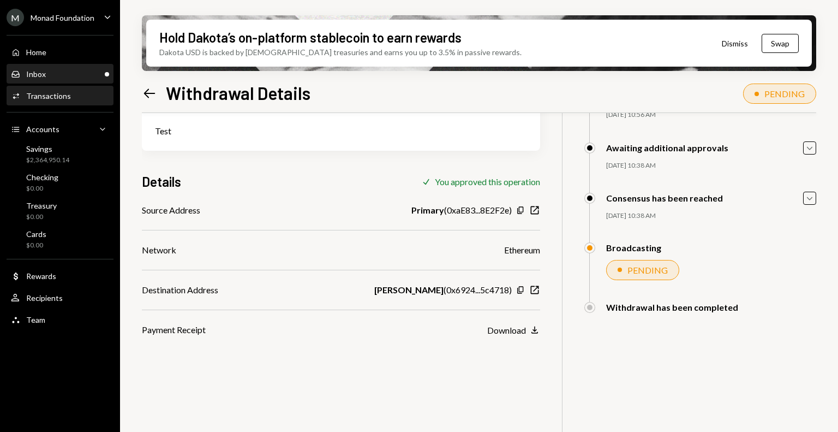
click at [55, 76] on div "Inbox Inbox" at bounding box center [60, 74] width 98 height 10
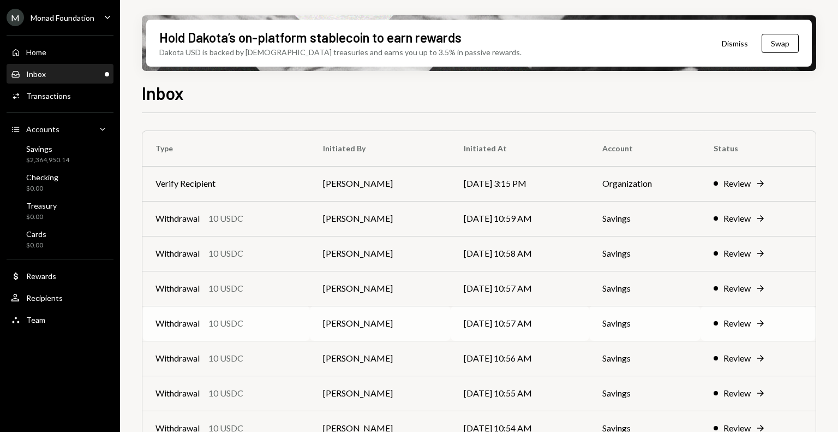
click at [291, 317] on div "Withdrawal 10 USDC" at bounding box center [226, 323] width 141 height 13
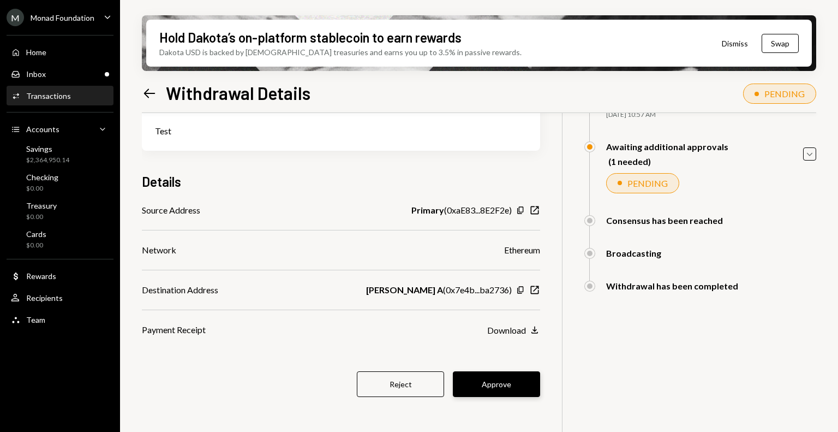
scroll to position [87, 0]
click at [509, 384] on button "Approve" at bounding box center [496, 385] width 87 height 26
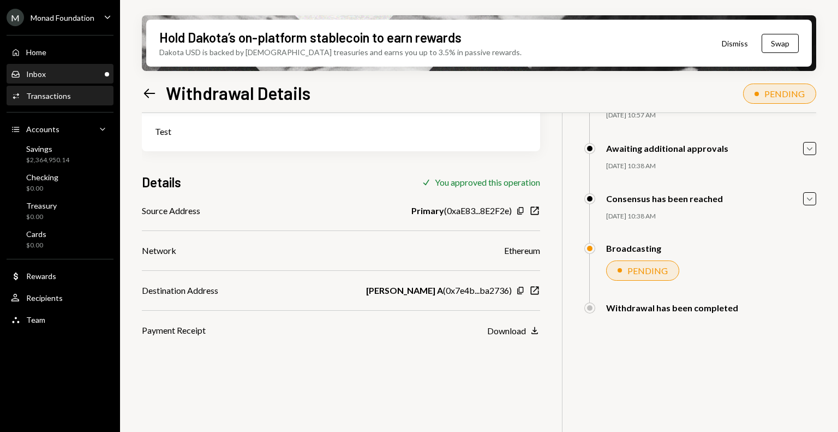
click at [40, 73] on div "Inbox" at bounding box center [36, 73] width 20 height 9
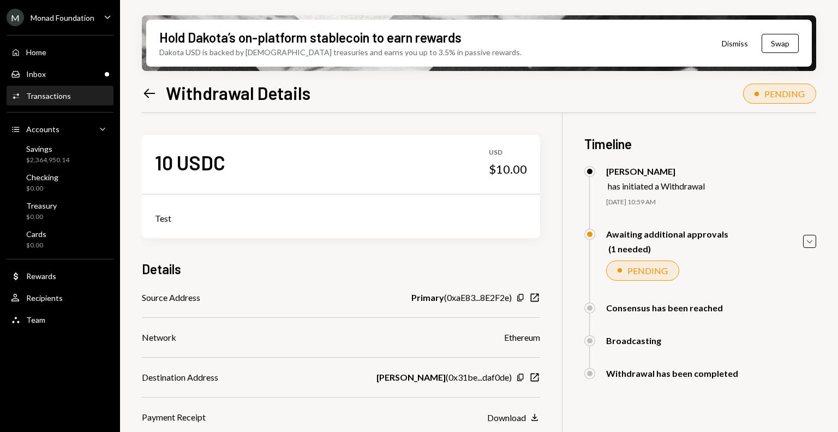
scroll to position [87, 0]
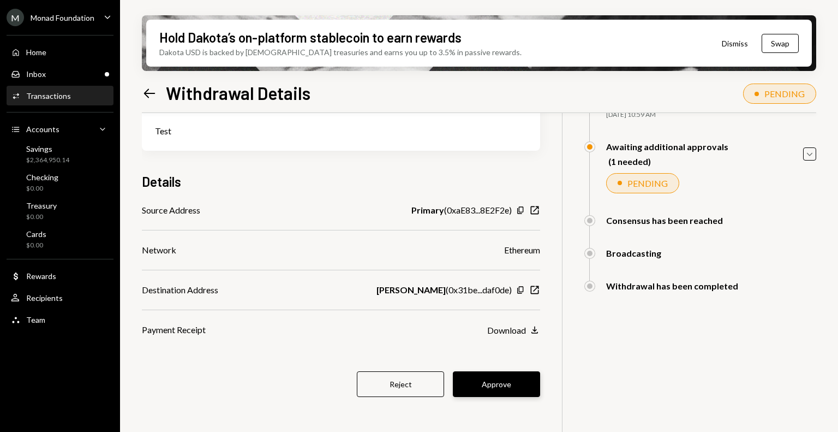
click at [515, 385] on button "Approve" at bounding box center [496, 384] width 87 height 26
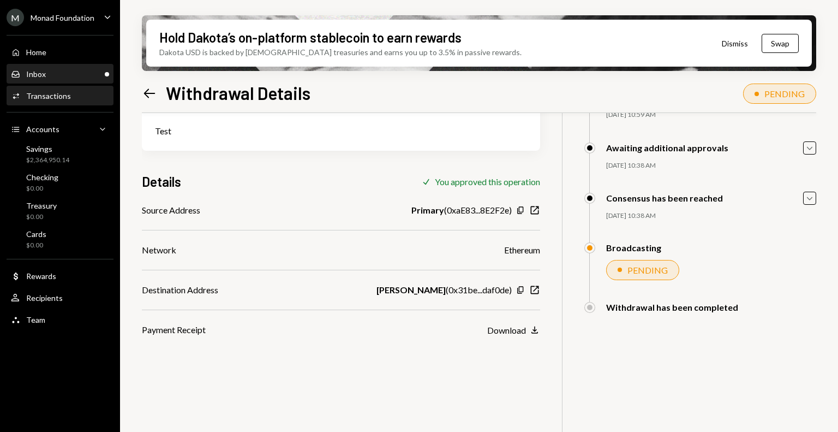
click at [64, 80] on div "Inbox Inbox" at bounding box center [60, 74] width 98 height 19
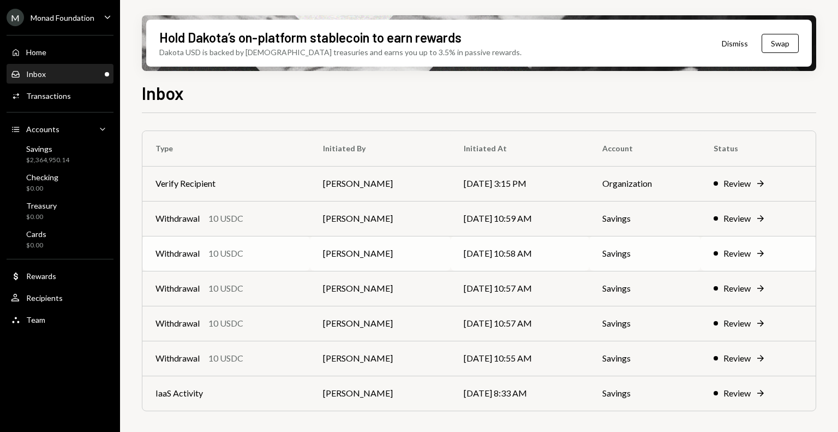
click at [245, 246] on td "Withdrawal 10 USDC" at bounding box center [226, 253] width 168 height 35
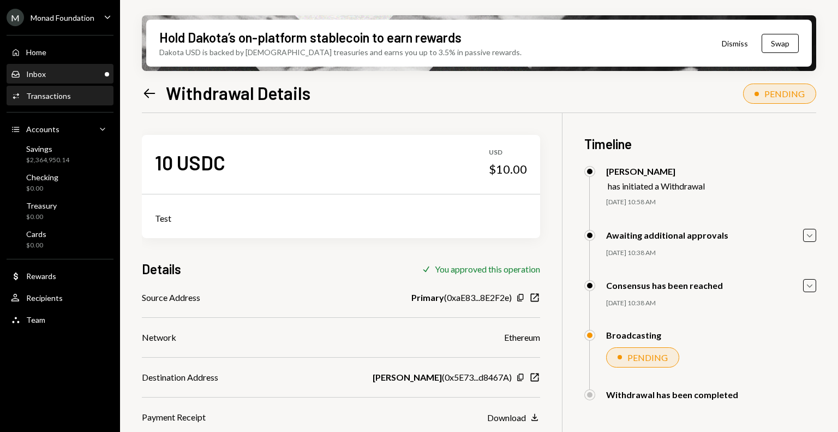
click at [58, 73] on div "Inbox Inbox" at bounding box center [60, 74] width 98 height 10
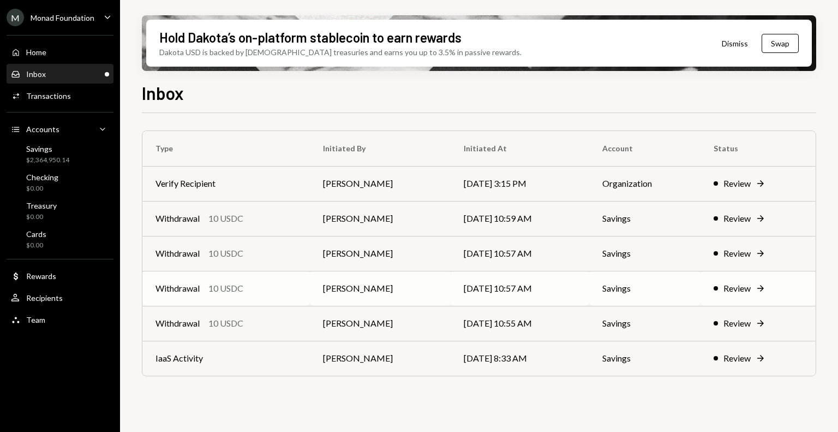
click at [253, 290] on div "Withdrawal 10 USDC" at bounding box center [226, 288] width 141 height 13
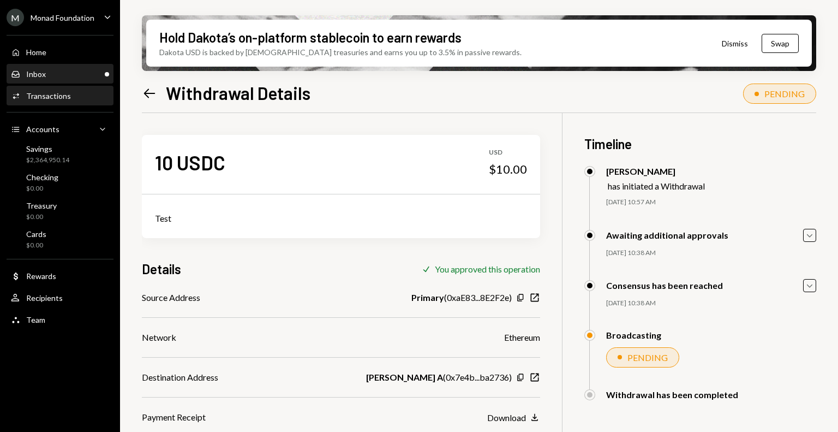
click at [64, 71] on div "Inbox Inbox" at bounding box center [60, 74] width 98 height 10
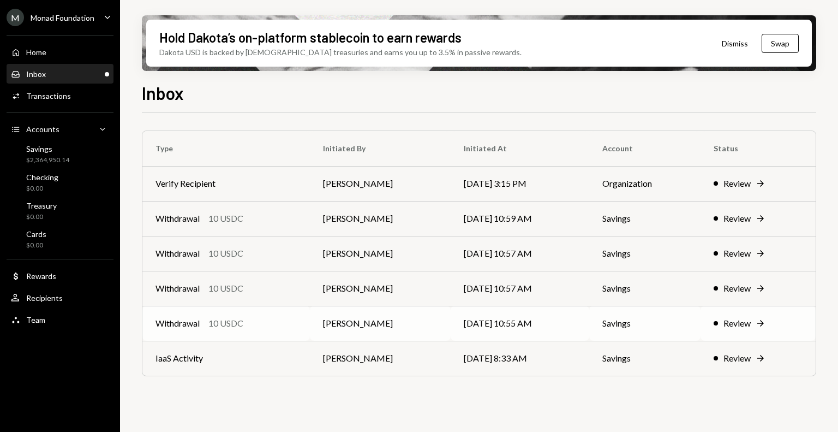
click at [258, 317] on div "Withdrawal 10 USDC" at bounding box center [226, 323] width 141 height 13
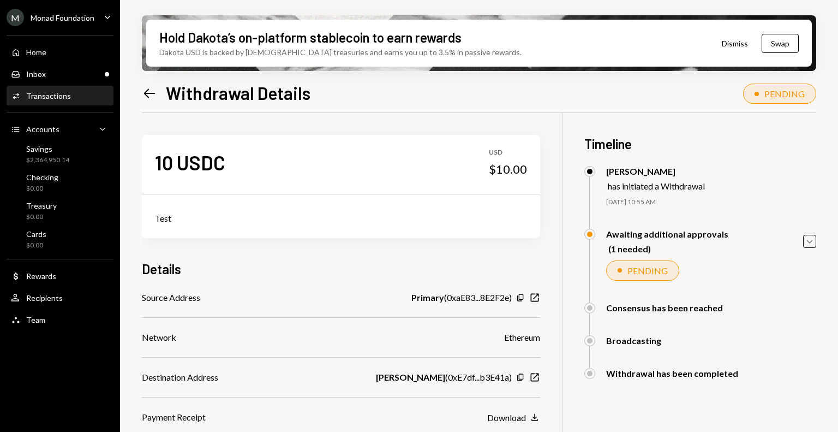
scroll to position [87, 0]
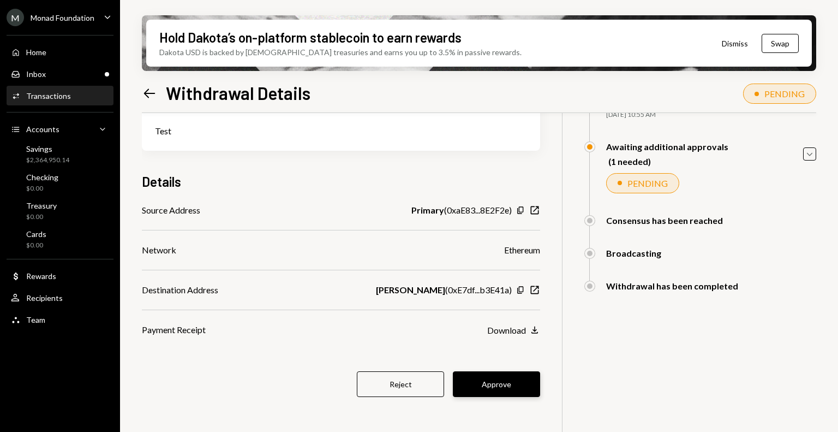
click at [493, 381] on button "Approve" at bounding box center [496, 384] width 87 height 26
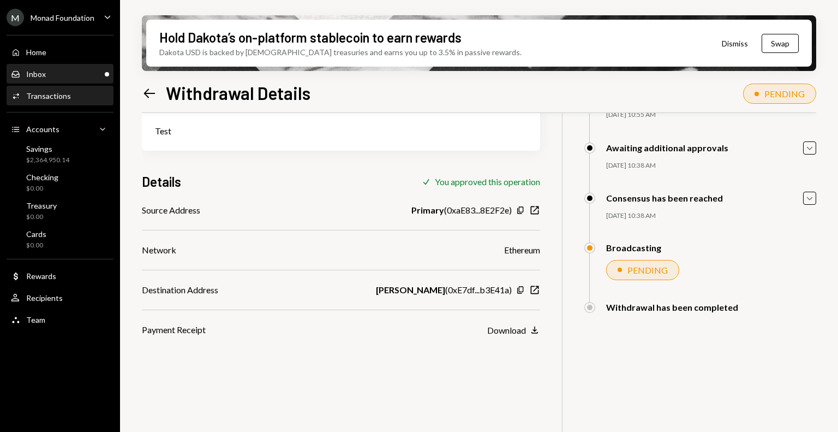
click at [63, 76] on div "Inbox Inbox" at bounding box center [60, 74] width 98 height 10
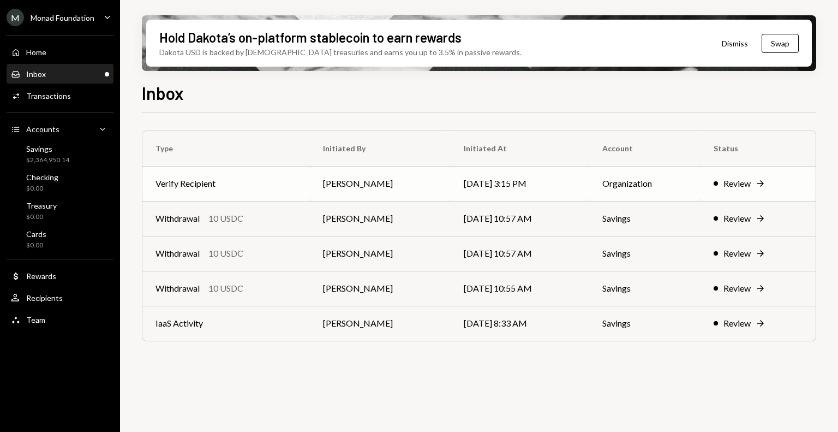
click at [247, 188] on td "Verify Recipient" at bounding box center [226, 183] width 168 height 35
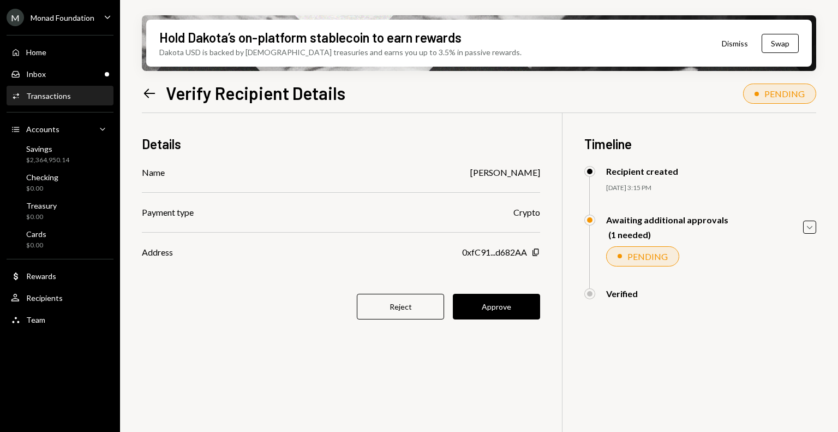
click at [498, 292] on div "Details Name Harsh Kochar Payment type Crypto Address 0xfC91...d682AA Copy Reje…" at bounding box center [341, 233] width 398 height 241
click at [496, 300] on button "Approve" at bounding box center [496, 307] width 87 height 26
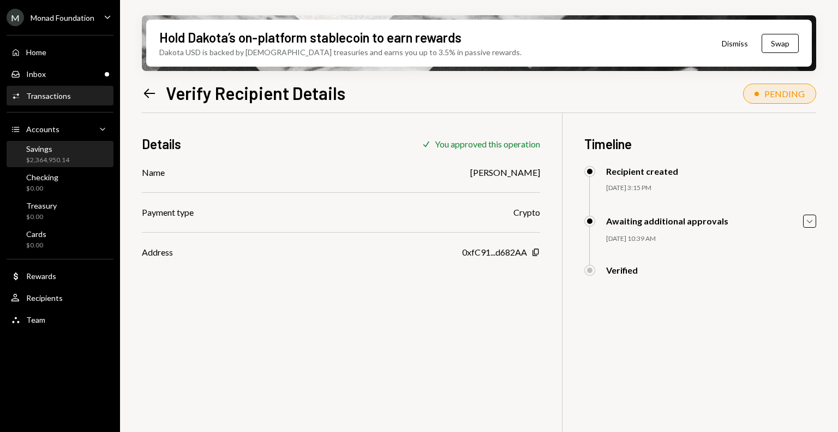
click at [49, 153] on div "Savings $2,364,950.14" at bounding box center [47, 154] width 43 height 21
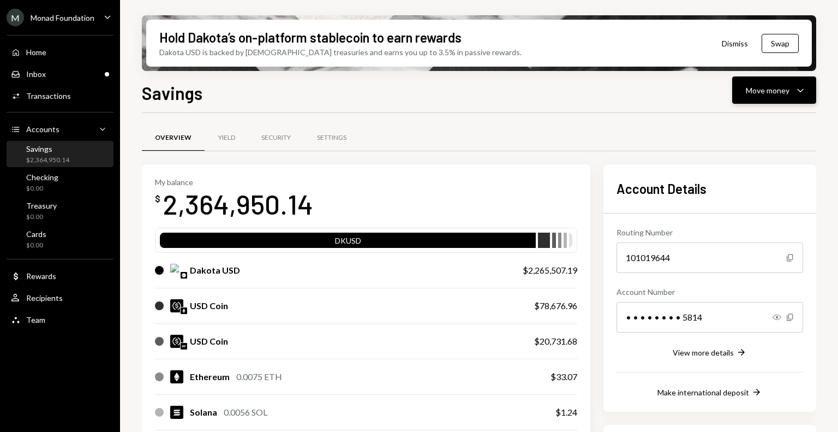
click at [782, 98] on button "Move money Caret Down" at bounding box center [774, 89] width 84 height 27
click at [754, 123] on div "Send" at bounding box center [766, 122] width 80 height 11
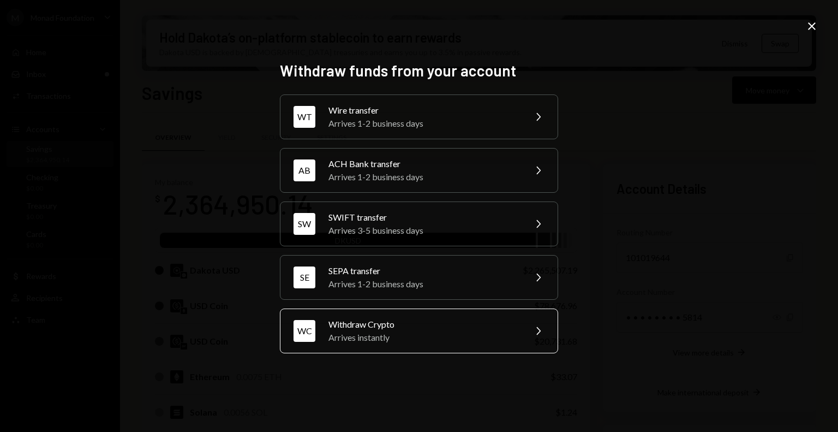
click at [404, 325] on div "Withdraw Crypto" at bounding box center [424, 324] width 190 height 13
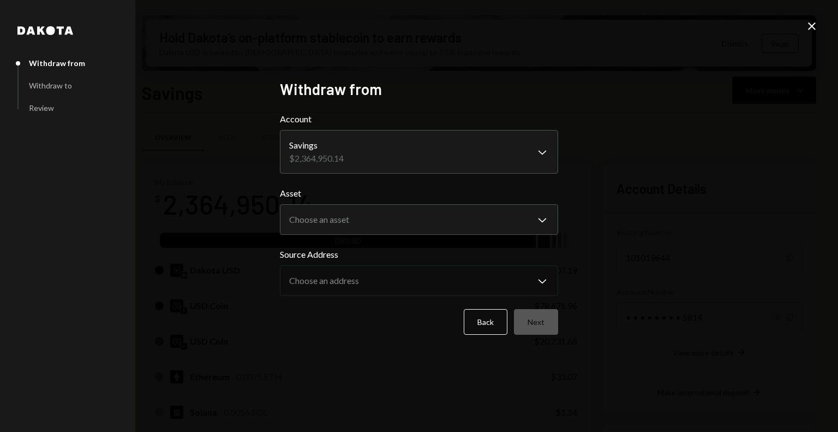
click at [370, 222] on body "M Monad Foundation Caret Down Home Home Inbox Inbox Activities Transactions Acc…" at bounding box center [419, 216] width 838 height 432
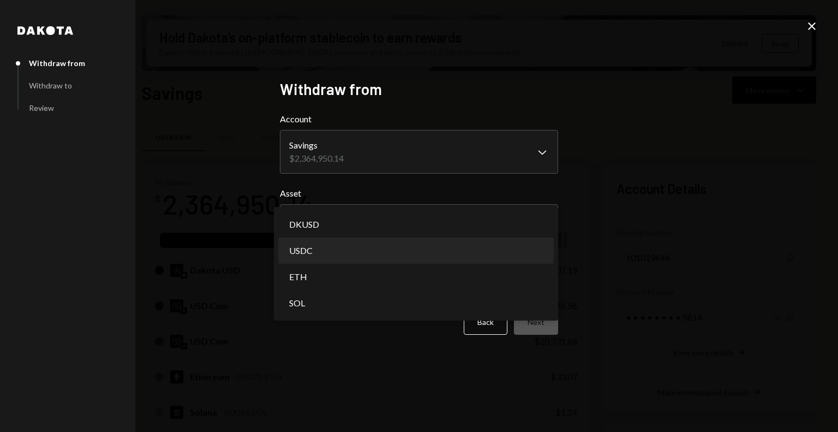
select select "****"
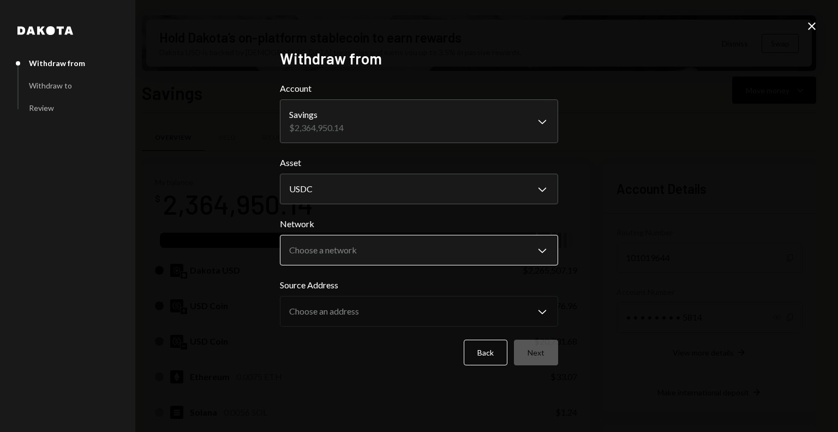
click at [365, 261] on body "M Monad Foundation Caret Down Home Home Inbox Inbox Activities Transactions Acc…" at bounding box center [419, 216] width 838 height 432
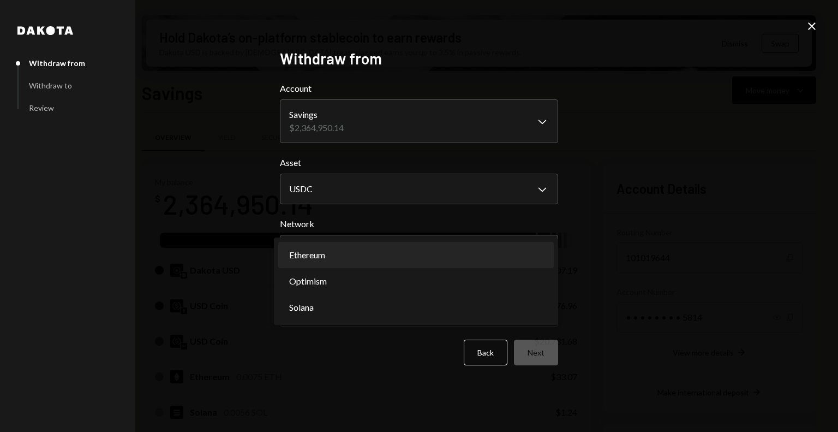
select select "**********"
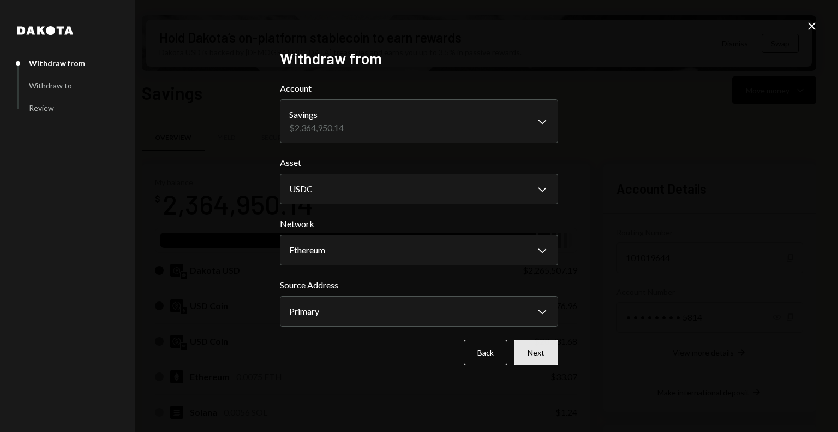
click at [552, 351] on button "Next" at bounding box center [536, 352] width 44 height 26
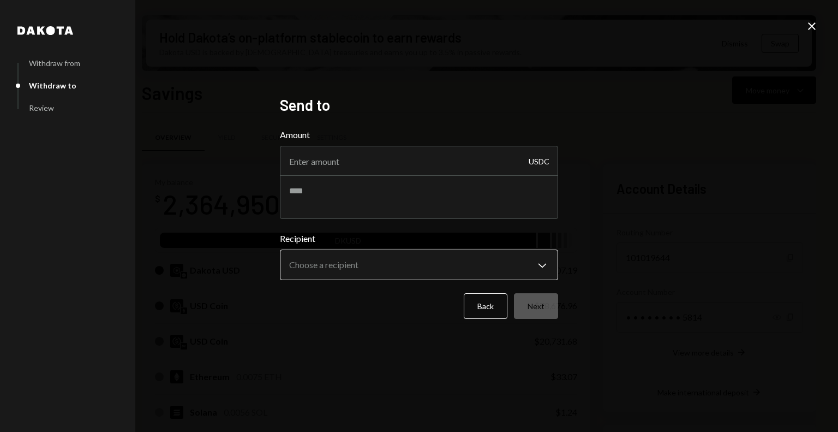
click at [376, 273] on body "M Monad Foundation Caret Down Home Home Inbox Inbox Activities Transactions Acc…" at bounding box center [419, 216] width 838 height 432
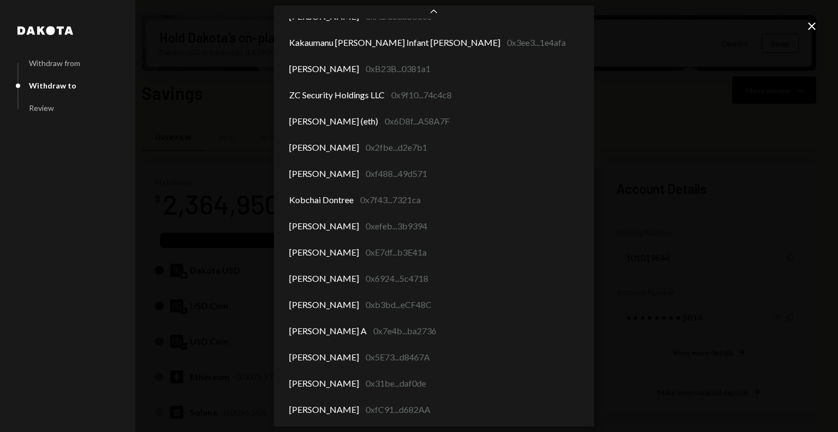
scroll to position [5783, 0]
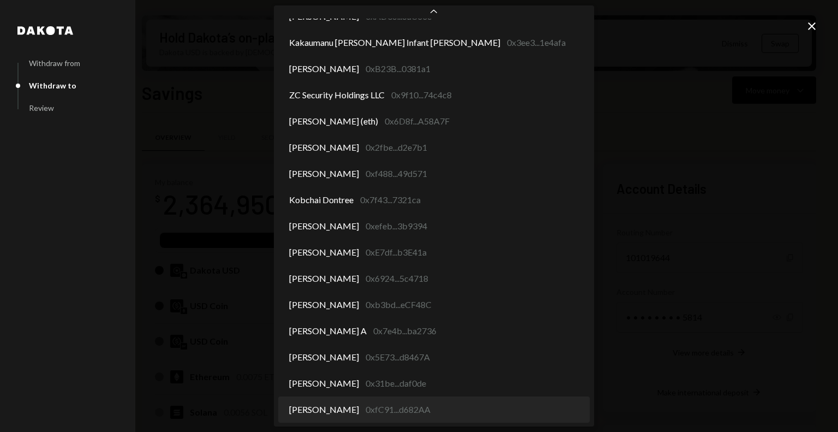
select select "**********"
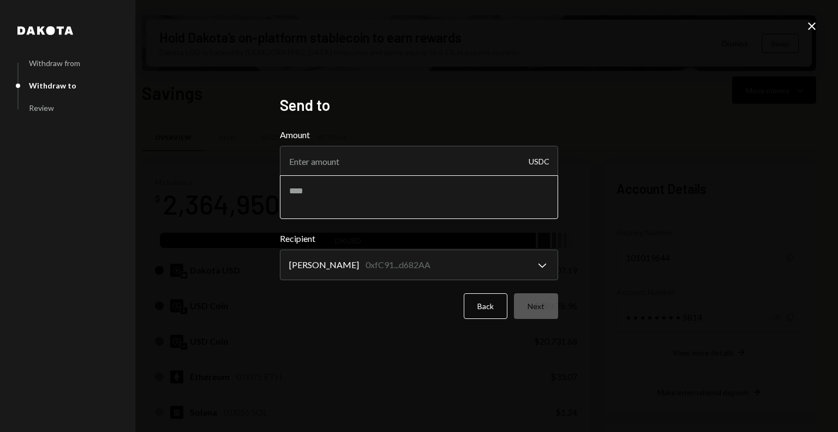
click at [347, 201] on textarea at bounding box center [419, 197] width 278 height 44
type textarea "**********"
click at [352, 170] on input "Amount" at bounding box center [419, 161] width 278 height 31
type input "10"
click at [538, 303] on button "Next" at bounding box center [536, 306] width 44 height 26
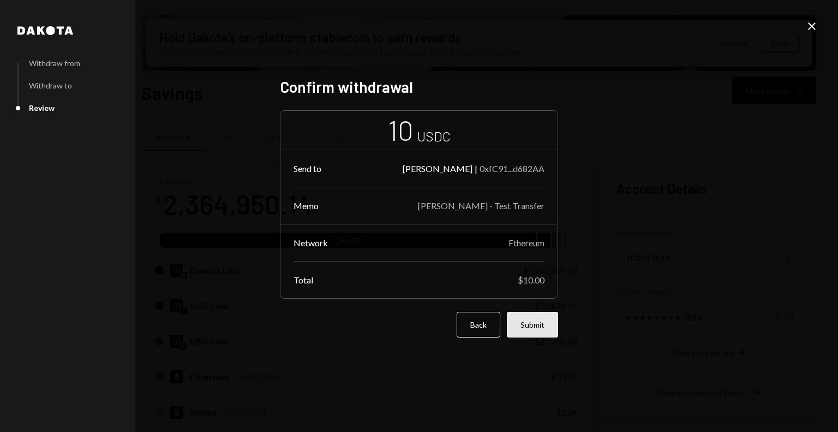
click at [541, 318] on button "Submit" at bounding box center [532, 325] width 51 height 26
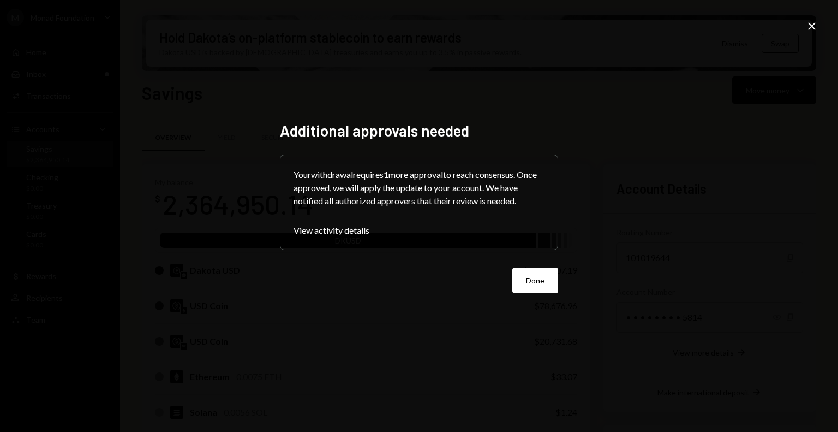
click at [67, 78] on div "Additional approvals needed Your withdrawal requires 1 more approval to reach c…" at bounding box center [419, 216] width 838 height 432
click at [528, 281] on button "Done" at bounding box center [535, 280] width 46 height 26
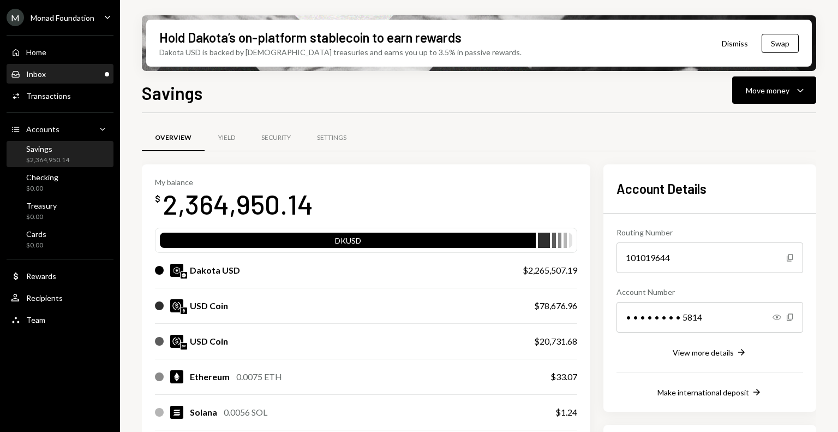
click at [77, 82] on div "Inbox Inbox" at bounding box center [60, 74] width 98 height 19
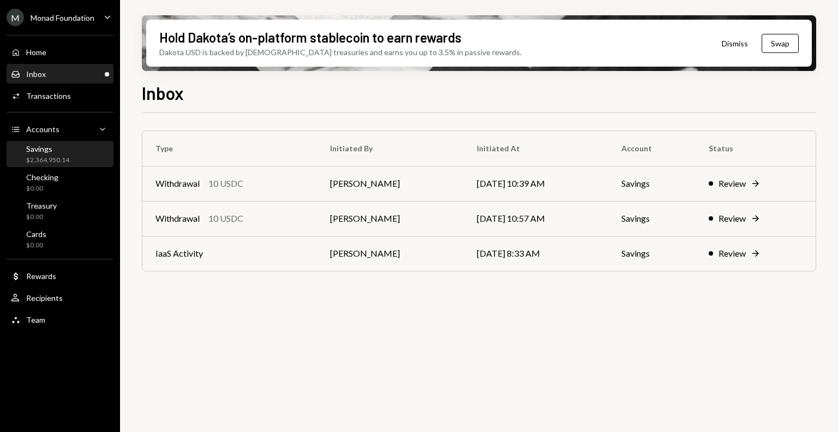
click at [55, 146] on div "Savings" at bounding box center [47, 148] width 43 height 9
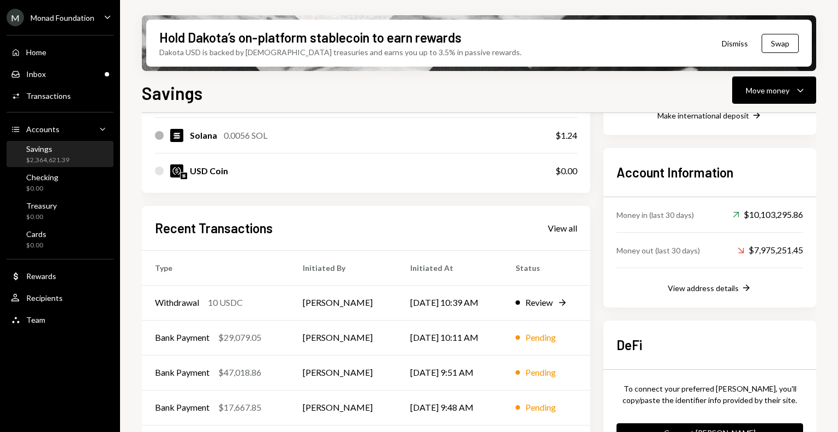
scroll to position [313, 0]
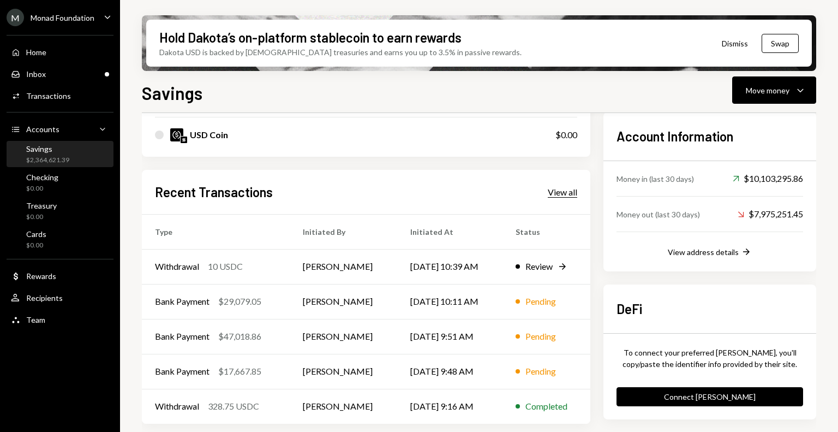
click at [561, 194] on div "View all" at bounding box center [562, 192] width 29 height 11
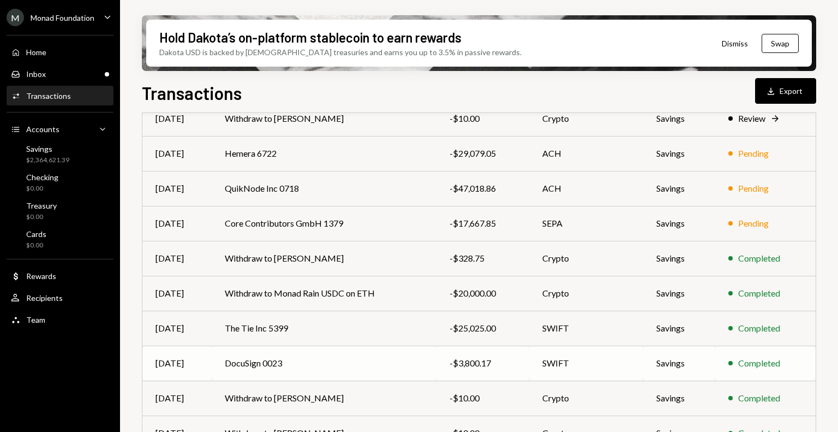
scroll to position [132, 0]
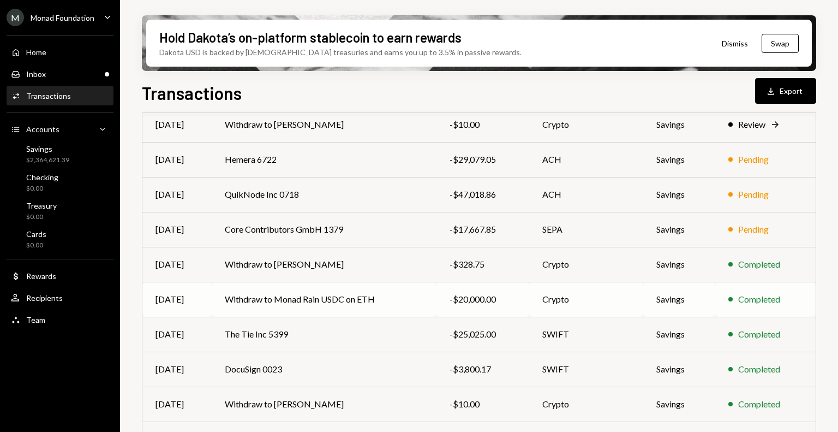
click at [393, 307] on td "Withdraw to Monad Rain USDC on ETH" at bounding box center [324, 299] width 225 height 35
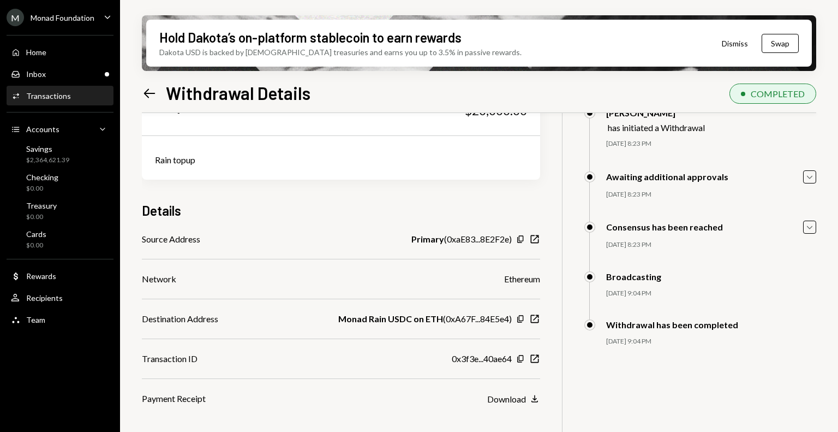
scroll to position [59, 0]
click at [808, 170] on icon "Caret Down" at bounding box center [810, 176] width 12 height 12
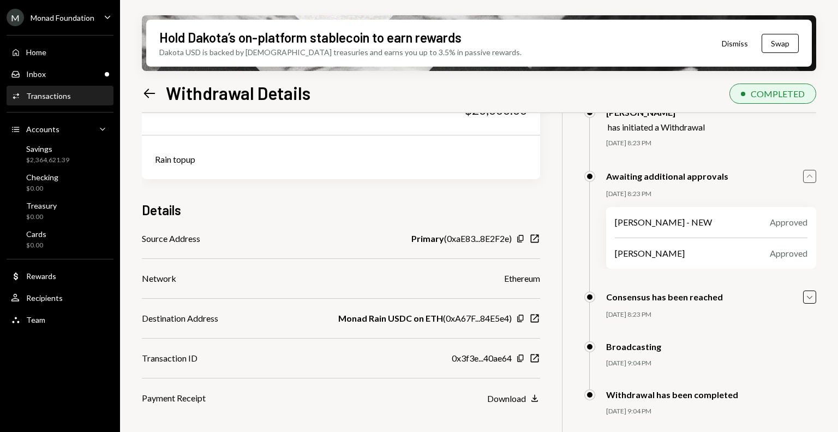
click at [808, 170] on icon "Caret Up" at bounding box center [810, 176] width 12 height 12
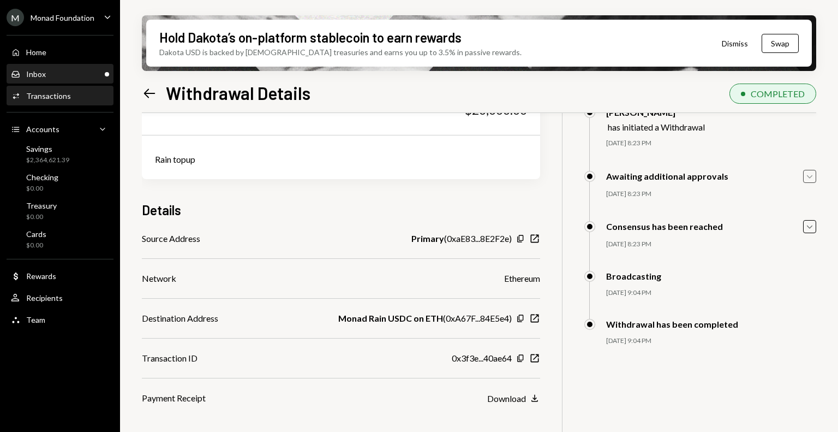
click at [51, 72] on div "Inbox Inbox" at bounding box center [60, 74] width 98 height 10
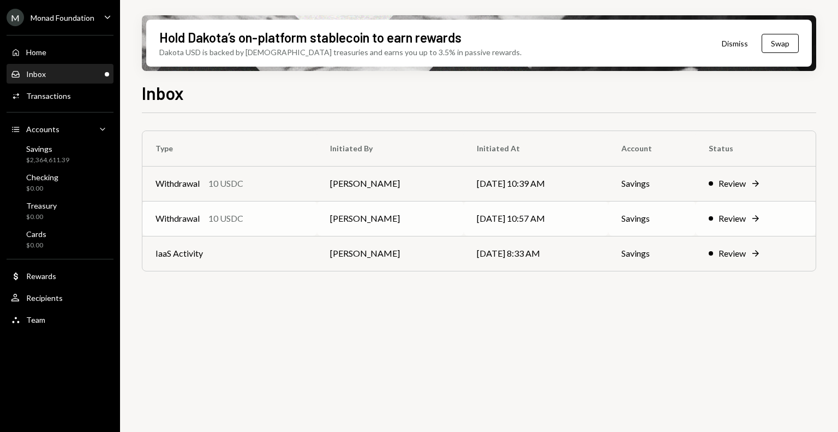
click at [264, 225] on td "Withdrawal 10 USDC" at bounding box center [229, 218] width 175 height 35
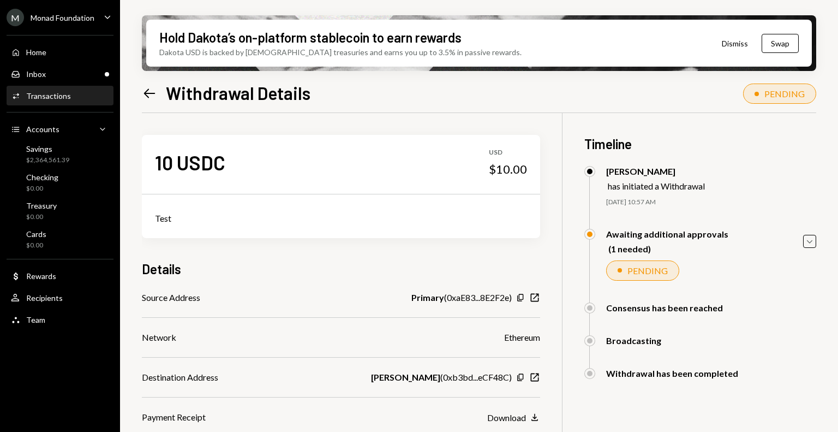
scroll to position [87, 0]
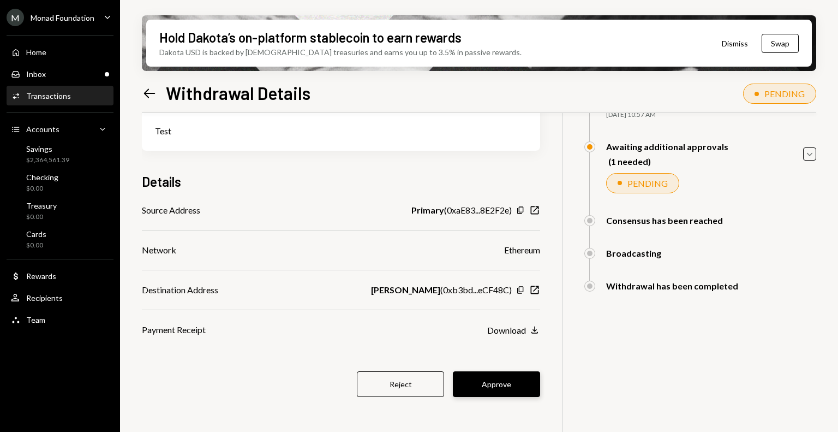
click at [497, 380] on button "Approve" at bounding box center [496, 384] width 87 height 26
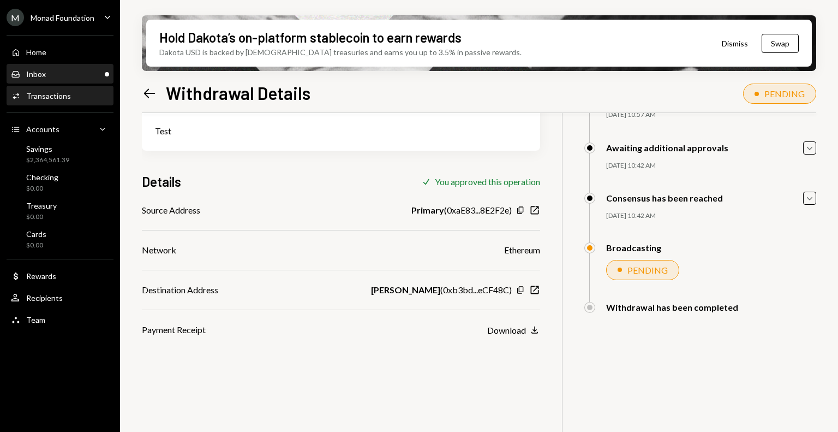
click at [57, 74] on div "Inbox Inbox" at bounding box center [60, 74] width 98 height 10
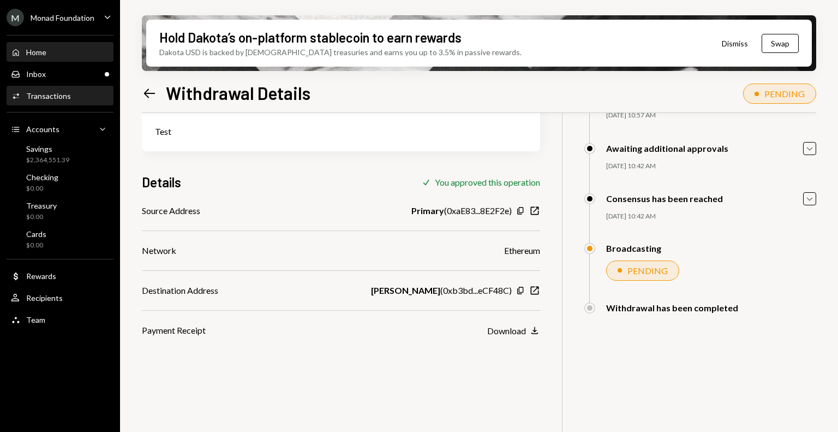
click at [45, 44] on div "Home Home" at bounding box center [60, 52] width 98 height 19
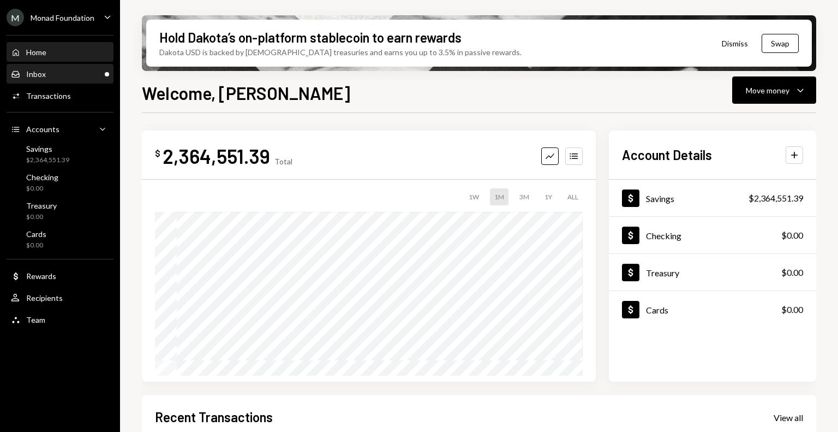
click at [59, 71] on div "Inbox Inbox" at bounding box center [60, 74] width 98 height 10
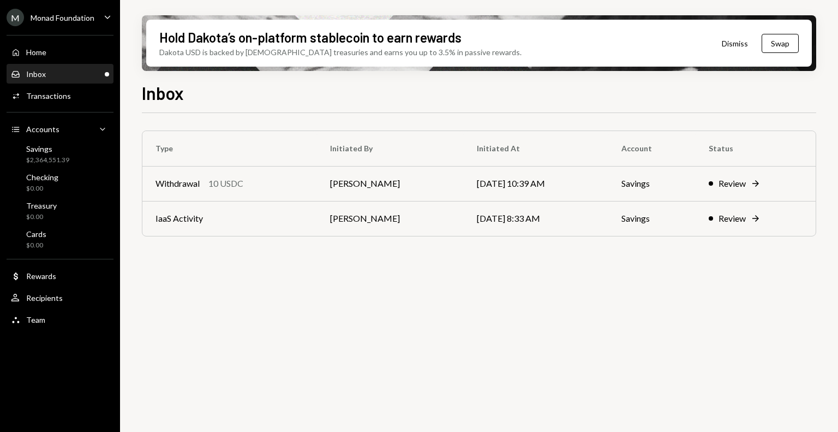
click at [55, 63] on div "Home Home Inbox Inbox Activities Transactions Accounts Accounts Caret Down Savi…" at bounding box center [60, 179] width 120 height 303
click at [67, 20] on div "Monad Foundation" at bounding box center [63, 17] width 64 height 9
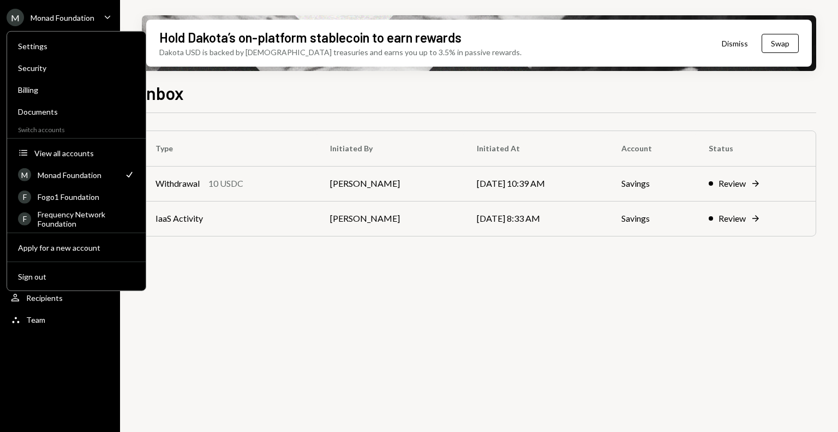
click at [63, 9] on div "M Monad Foundation" at bounding box center [51, 17] width 88 height 17
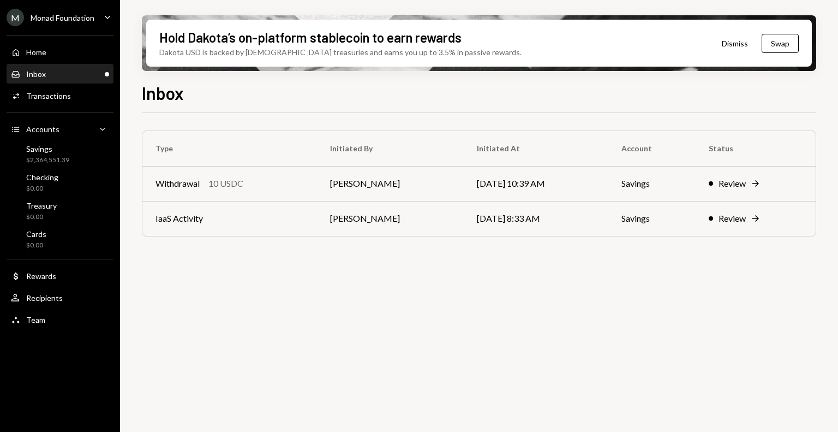
click at [66, 21] on div "Monad Foundation" at bounding box center [63, 17] width 64 height 9
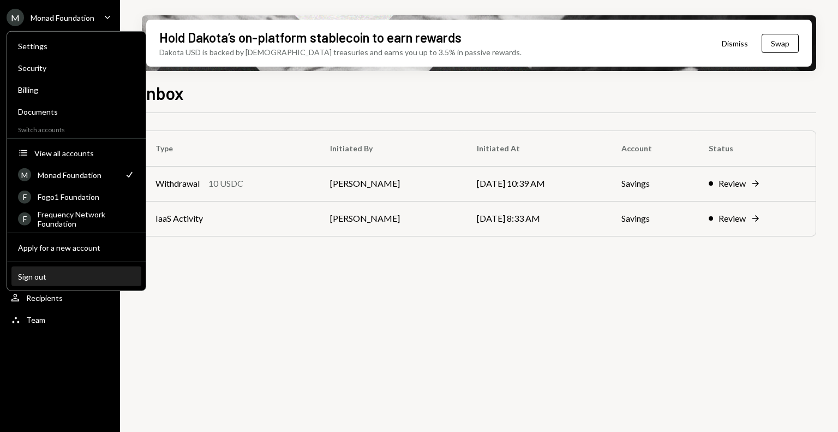
click at [77, 275] on div "Sign out" at bounding box center [76, 275] width 117 height 9
